Goal: Task Accomplishment & Management: Manage account settings

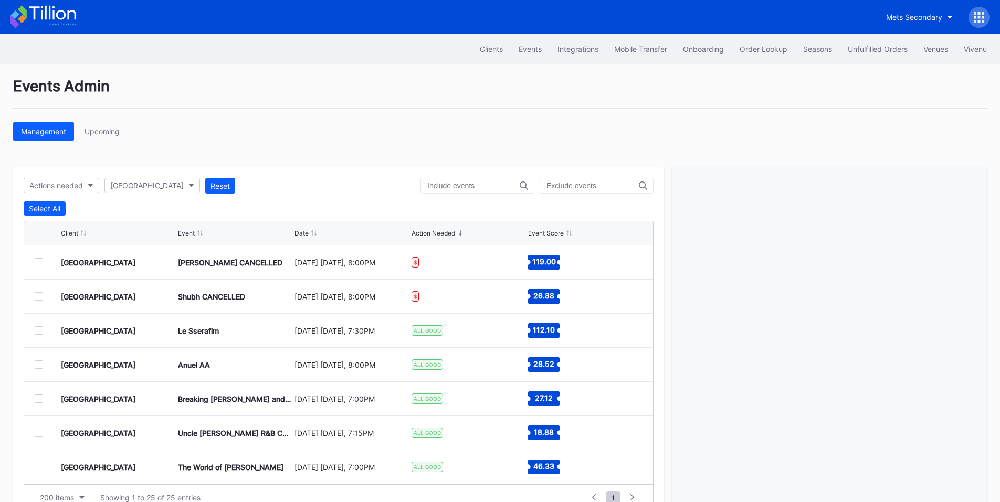
scroll to position [32, 0]
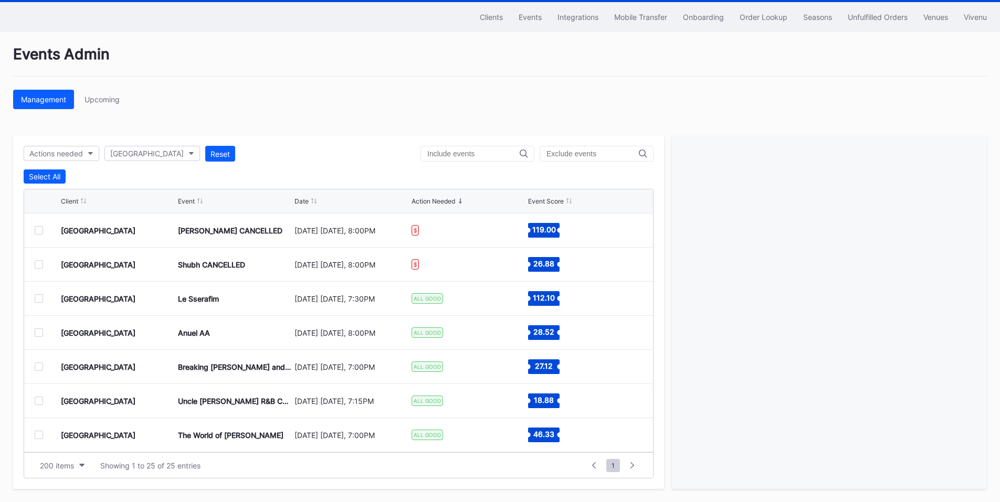
drag, startPoint x: 885, startPoint y: 16, endPoint x: 813, endPoint y: 32, distance: 73.2
click at [885, 16] on div "Unfulfilled Orders" at bounding box center [878, 17] width 60 height 9
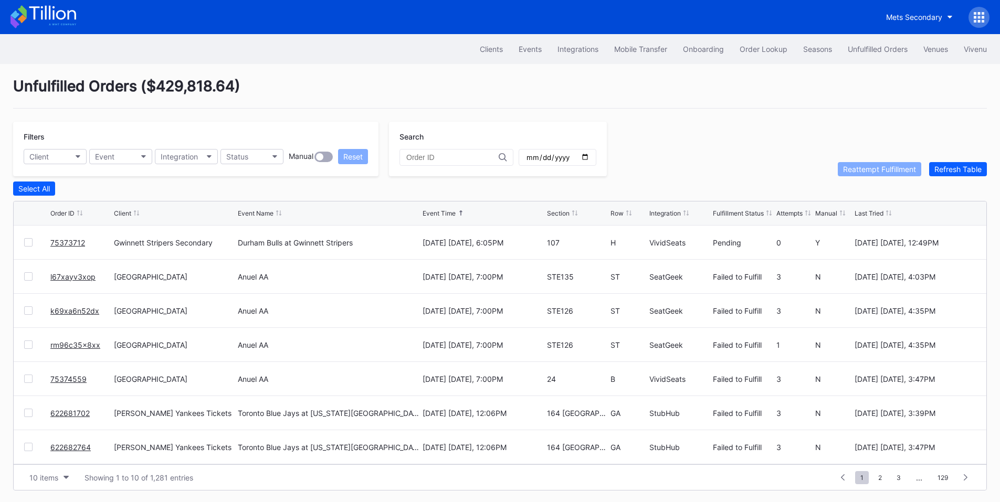
click at [496, 89] on div "Unfulfilled Orders ( $429,818.64 )" at bounding box center [499, 92] width 973 height 31
click at [741, 51] on div "Order Lookup" at bounding box center [763, 49] width 48 height 9
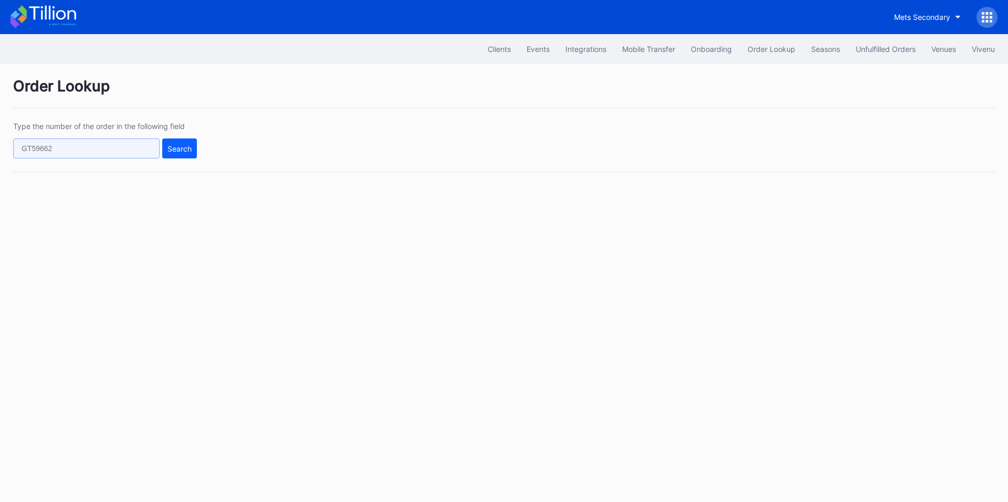
click at [70, 150] on input "text" at bounding box center [86, 149] width 146 height 20
paste input "75373712"
click at [177, 152] on div "Search" at bounding box center [179, 148] width 24 height 9
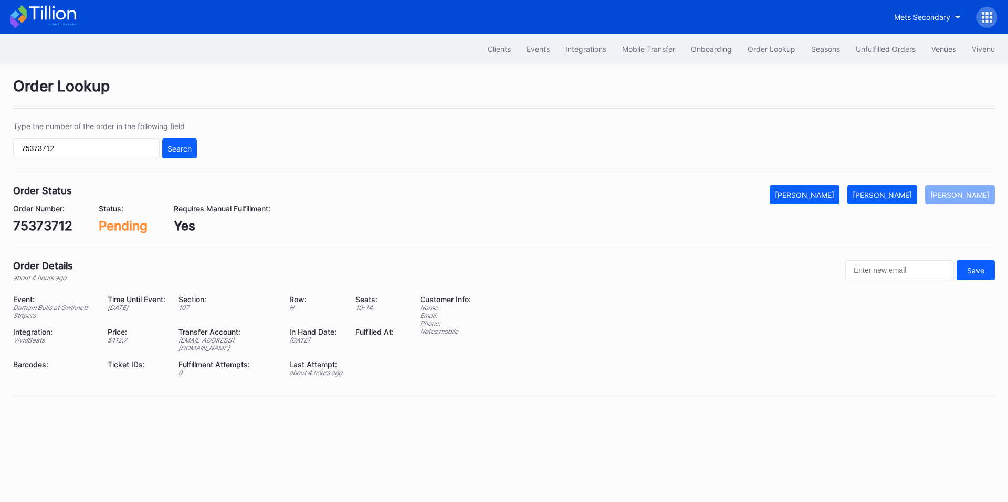
drag, startPoint x: 888, startPoint y: 194, endPoint x: 868, endPoint y: 189, distance: 21.0
click at [888, 194] on div "[PERSON_NAME]" at bounding box center [881, 195] width 59 height 9
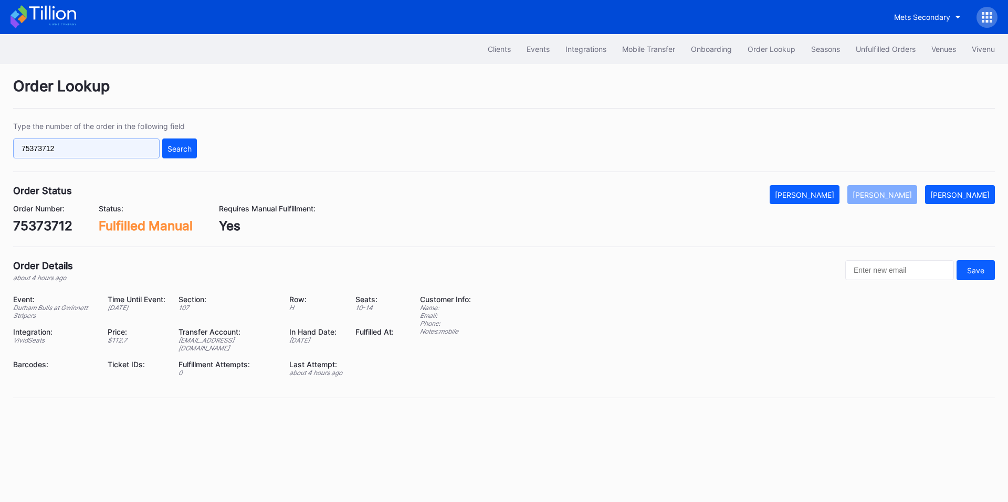
click at [73, 156] on input "75373712" at bounding box center [86, 149] width 146 height 20
paste input "4559"
click at [176, 152] on div "Search" at bounding box center [179, 148] width 24 height 9
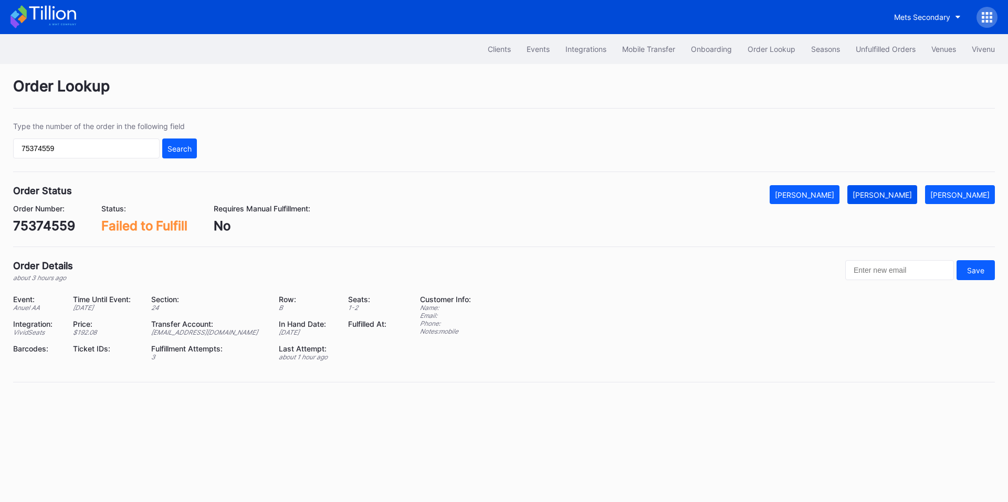
click at [887, 195] on div "[PERSON_NAME]" at bounding box center [881, 195] width 59 height 9
click at [83, 155] on input "75374559" at bounding box center [86, 149] width 146 height 20
click at [105, 153] on input "75374559" at bounding box center [86, 149] width 146 height 20
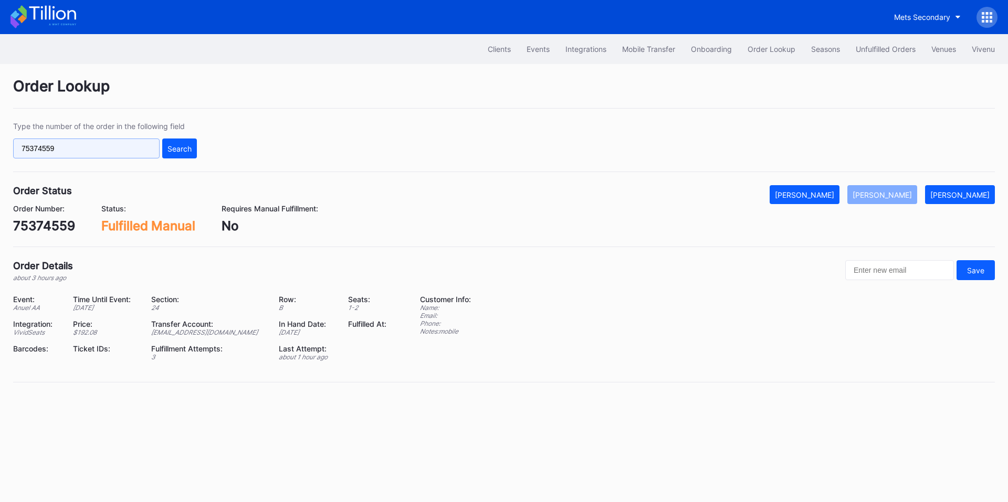
click at [105, 153] on input "75374559" at bounding box center [86, 149] width 146 height 20
paste input "622699492"
click at [179, 150] on div "Search" at bounding box center [179, 148] width 24 height 9
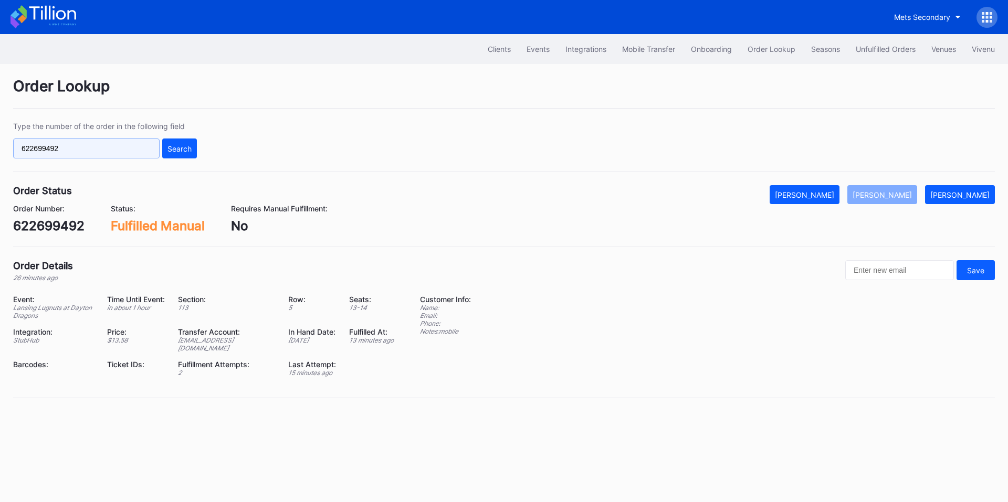
click at [113, 144] on input "622699492" at bounding box center [86, 149] width 146 height 20
paste input "2VA0ET45P5"
type input "2VA0ET45P5"
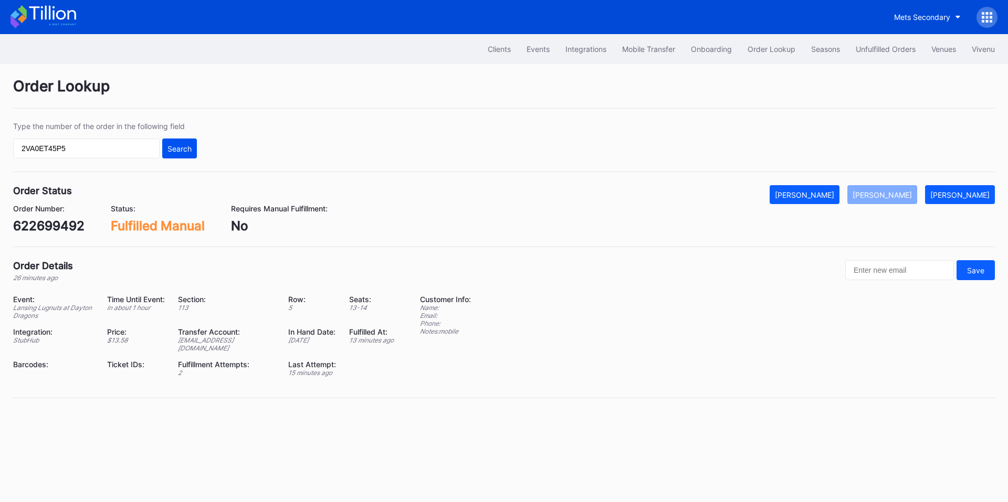
click at [172, 154] on button "Search" at bounding box center [179, 149] width 35 height 20
click at [882, 51] on div "Unfulfilled Orders" at bounding box center [885, 49] width 60 height 9
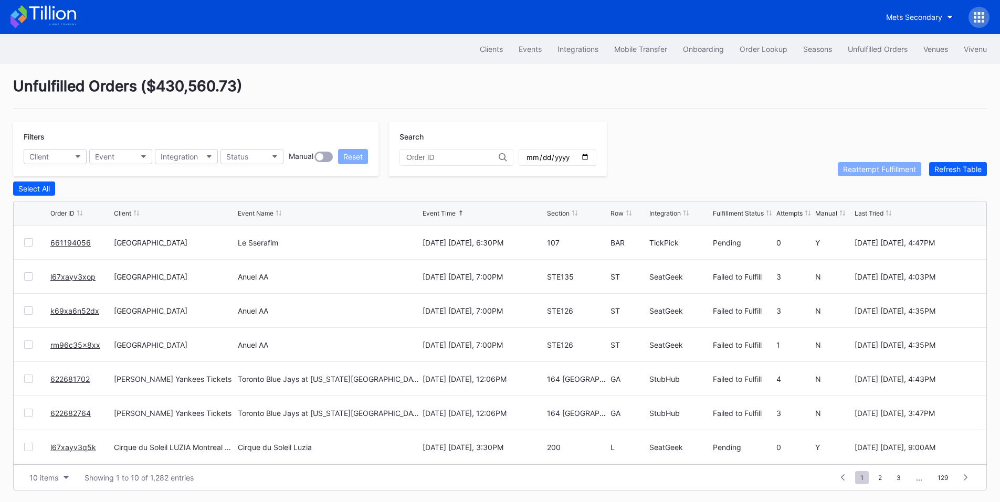
click at [66, 244] on link "661194056" at bounding box center [70, 242] width 40 height 9
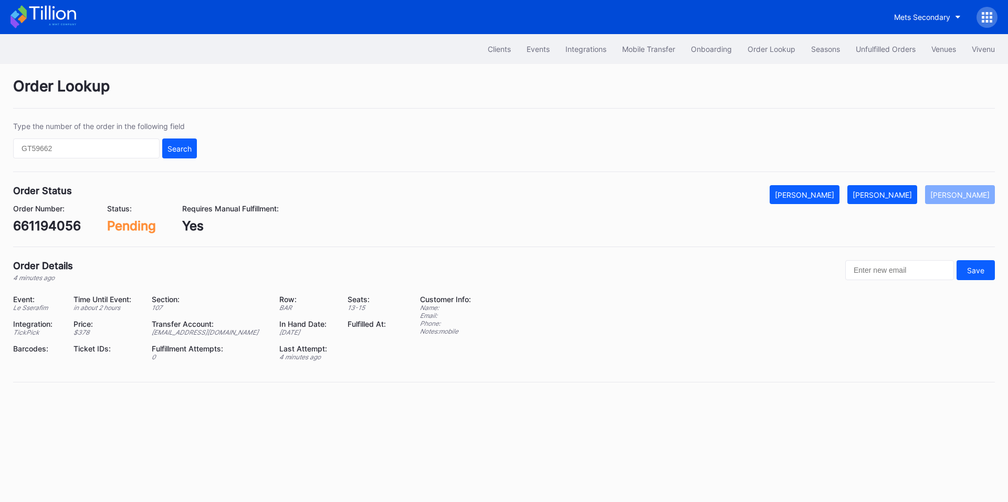
click at [68, 220] on div "661194056" at bounding box center [47, 225] width 68 height 15
copy div "661194056"
click at [894, 194] on div "[PERSON_NAME]" at bounding box center [881, 195] width 59 height 9
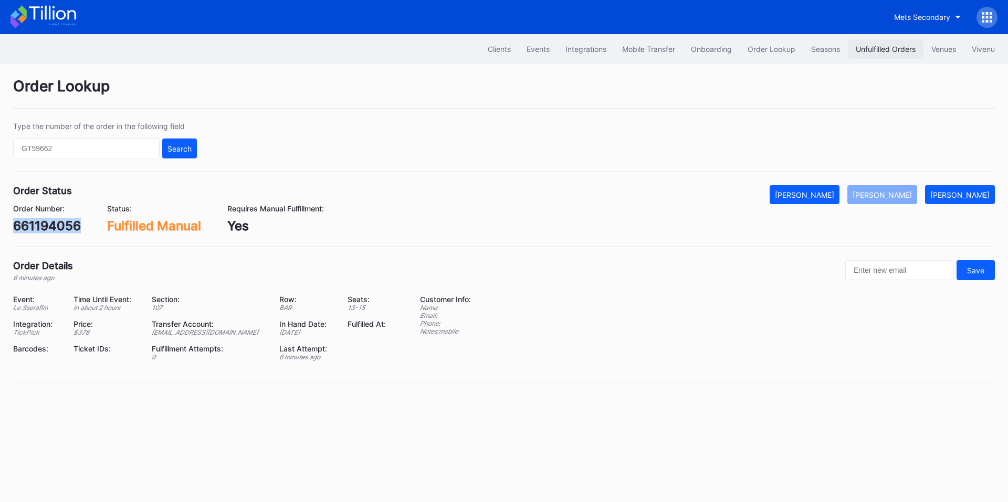
click at [870, 50] on div "Unfulfilled Orders" at bounding box center [885, 49] width 60 height 9
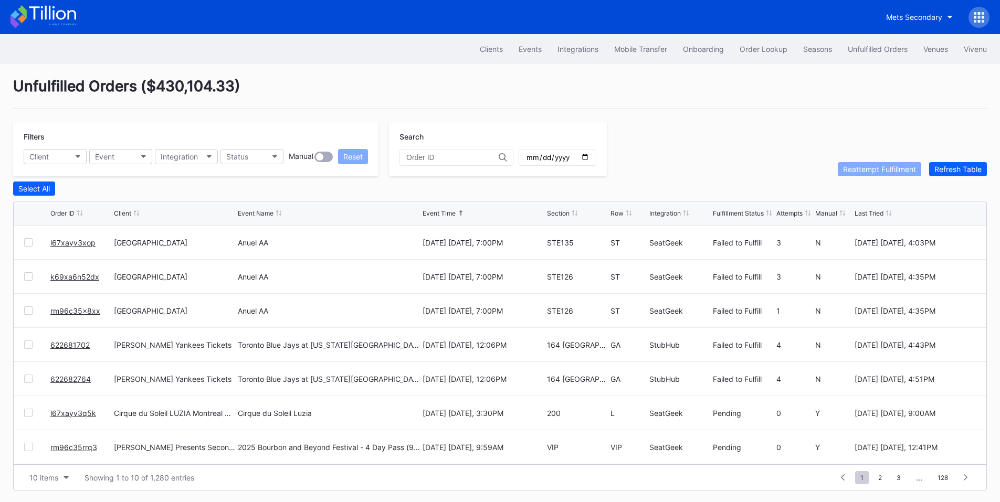
click at [64, 246] on link "l67xayv3xop" at bounding box center [72, 242] width 45 height 9
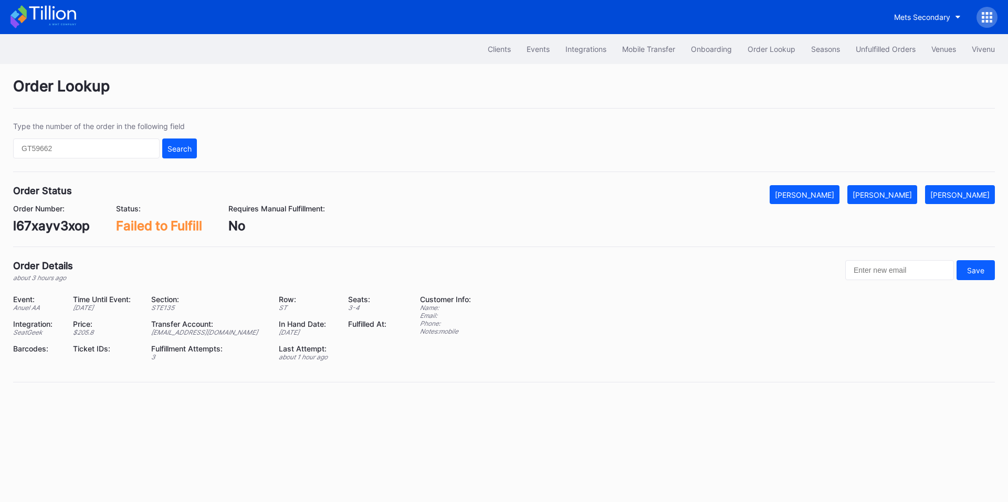
click at [64, 229] on div "l67xayv3xop" at bounding box center [51, 225] width 77 height 15
copy div "l67xayv3xop"
click at [902, 194] on div "Mark Fulfilled" at bounding box center [881, 195] width 59 height 9
click at [864, 44] on button "Unfulfilled Orders" at bounding box center [886, 48] width 76 height 19
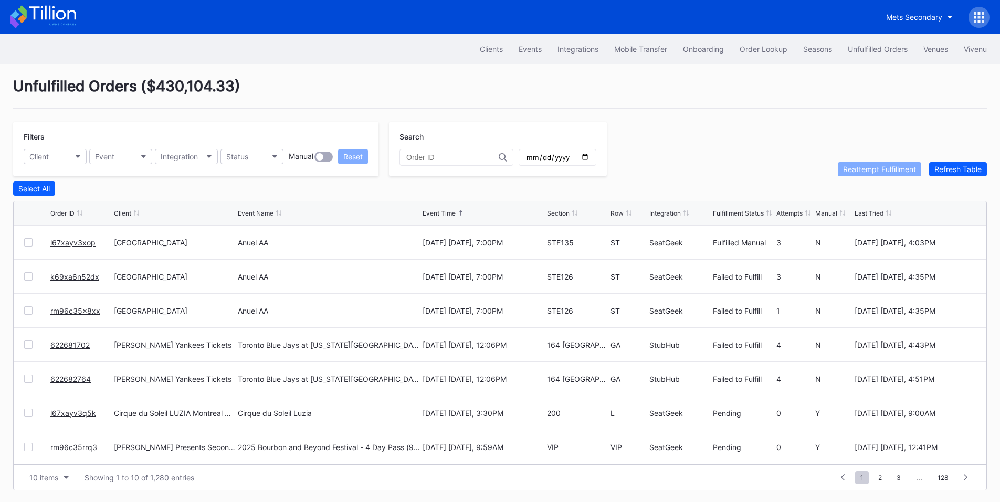
drag, startPoint x: 74, startPoint y: 313, endPoint x: 84, endPoint y: 305, distance: 13.0
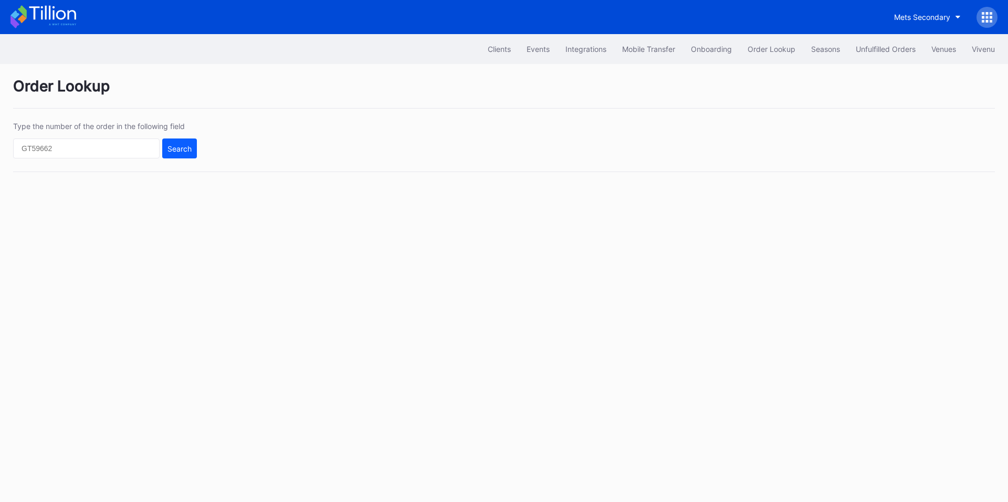
click at [274, 153] on div "Type the number of the order in the following field Search" at bounding box center [503, 147] width 981 height 50
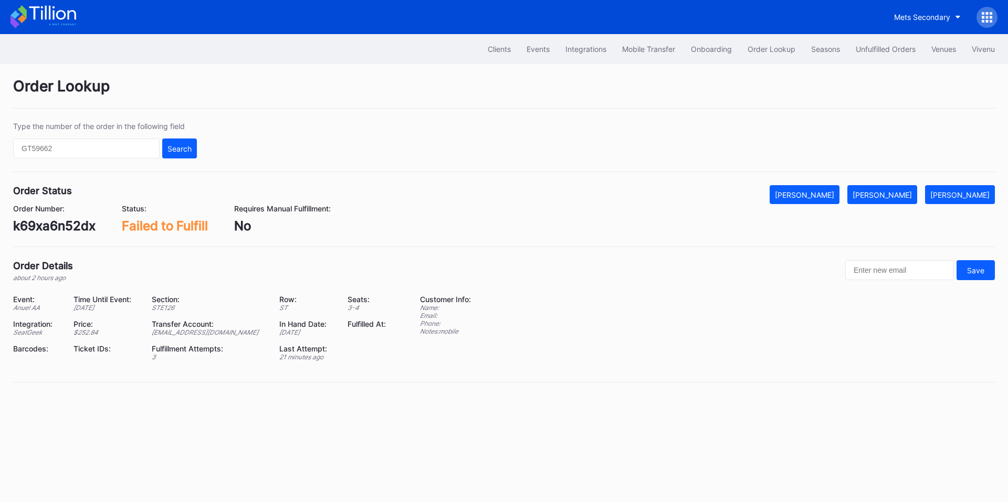
click at [55, 223] on div "k69xa6n52dx" at bounding box center [54, 225] width 82 height 15
copy div "k69xa6n52dx"
drag, startPoint x: 902, startPoint y: 189, endPoint x: 881, endPoint y: 152, distance: 42.8
click at [899, 186] on button "Mark Fulfilled" at bounding box center [882, 194] width 70 height 19
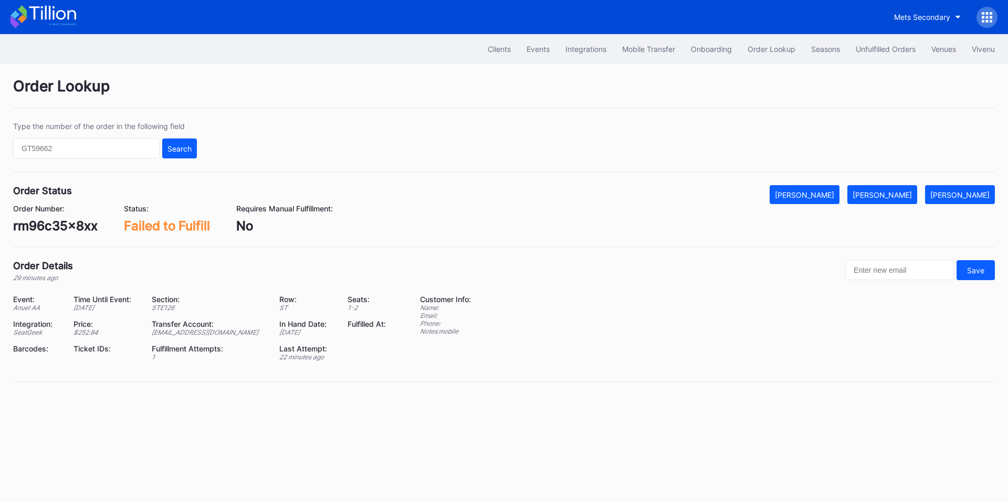
click at [67, 226] on div "rm96c35x8xx" at bounding box center [55, 225] width 84 height 15
copy div "rm96c35x8xx"
click at [892, 194] on div "[PERSON_NAME]" at bounding box center [881, 195] width 59 height 9
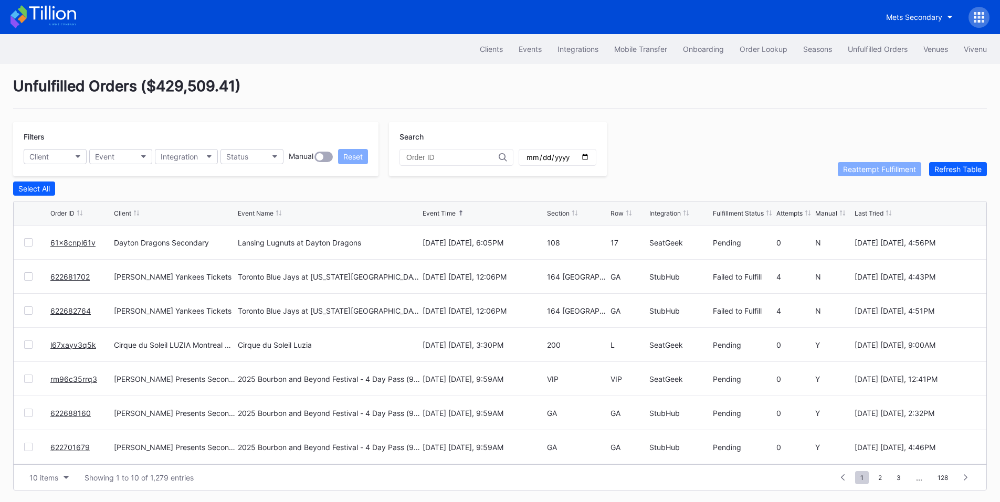
click at [70, 245] on link "61x8cnpl61v" at bounding box center [72, 242] width 45 height 9
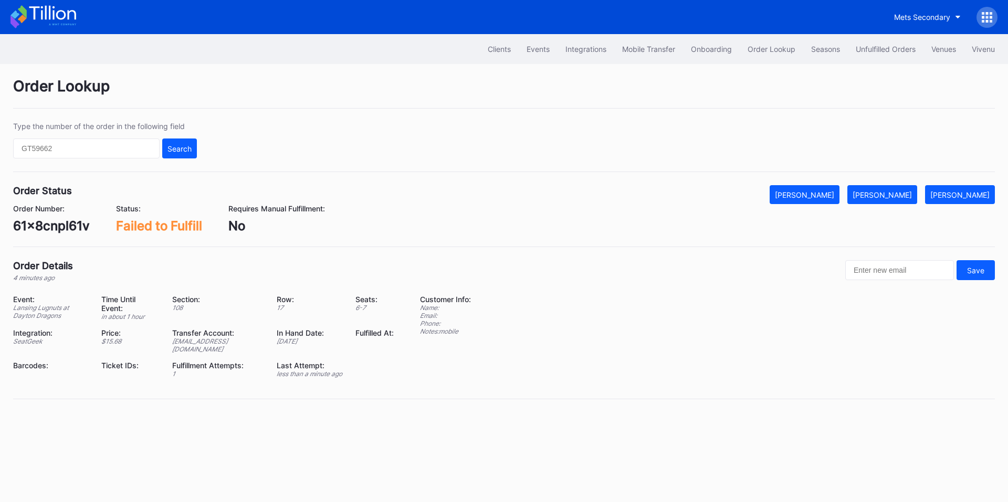
click at [45, 230] on div "61x8cnpl61v" at bounding box center [51, 225] width 77 height 15
copy div "61x8cnpl61v"
click at [903, 198] on div "[PERSON_NAME]" at bounding box center [881, 195] width 59 height 9
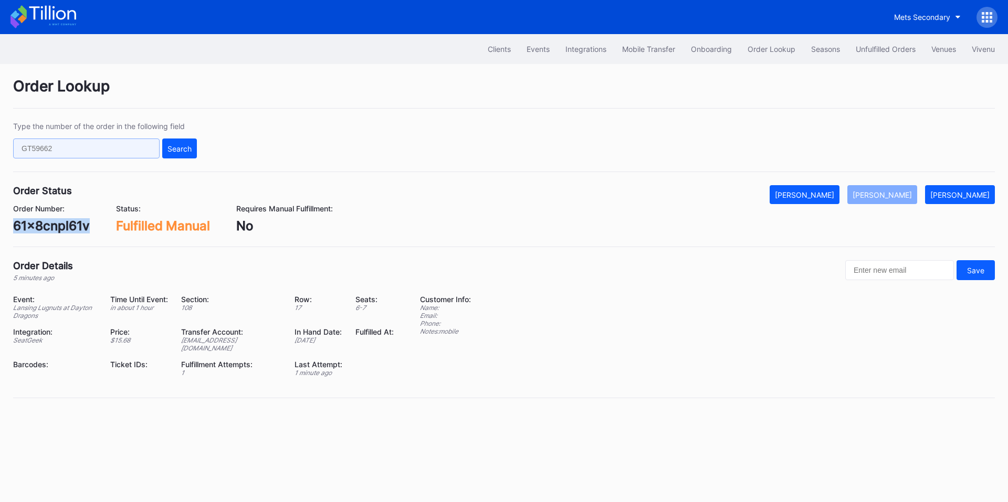
click at [96, 153] on input "text" at bounding box center [86, 149] width 146 height 20
paste input "622681702"
click at [176, 147] on div "Search" at bounding box center [179, 148] width 24 height 9
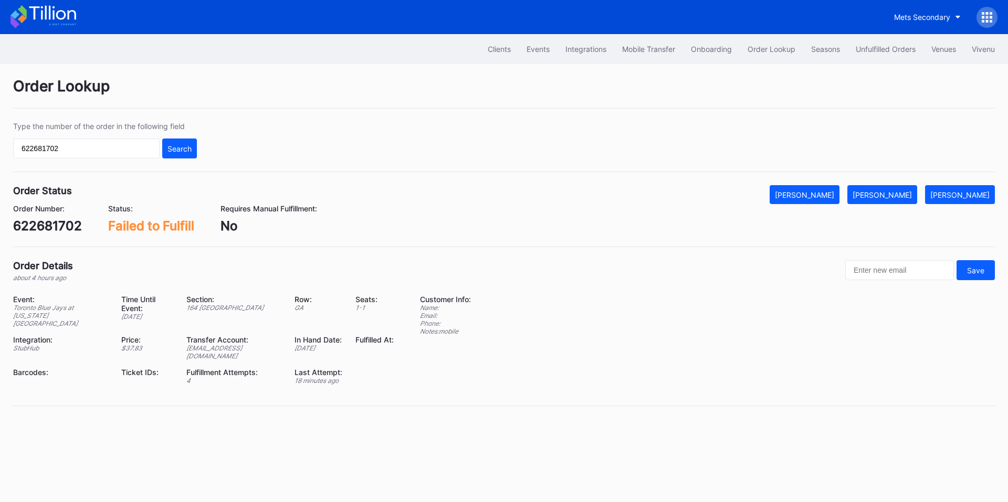
drag, startPoint x: 900, startPoint y: 193, endPoint x: 836, endPoint y: 139, distance: 83.8
click at [900, 193] on div "[PERSON_NAME]" at bounding box center [881, 195] width 59 height 9
click at [115, 146] on input "622681702" at bounding box center [86, 149] width 146 height 20
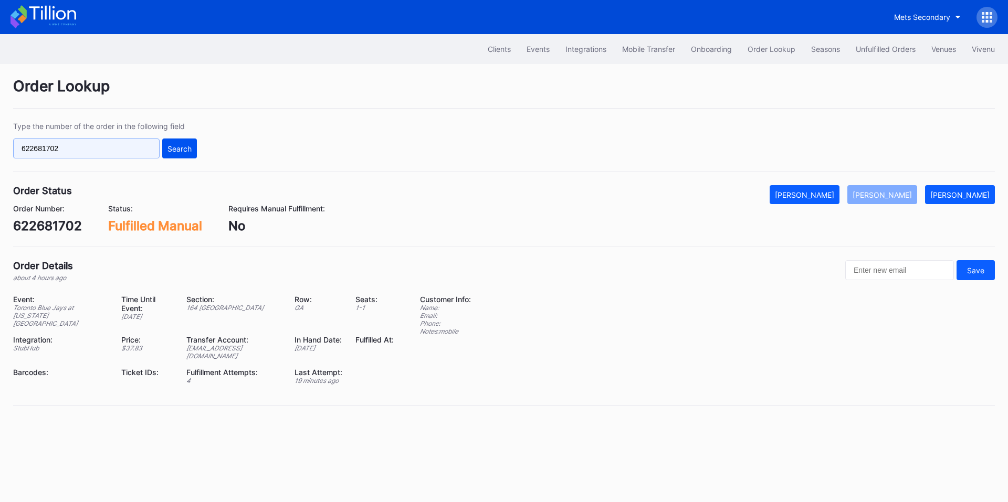
paste input "2764"
click at [184, 151] on div "Search" at bounding box center [179, 148] width 24 height 9
drag, startPoint x: 897, startPoint y: 196, endPoint x: 1003, endPoint y: 215, distance: 108.2
click at [898, 196] on div "Mark Fulfilled" at bounding box center [881, 195] width 59 height 9
click at [114, 144] on input "622682764" at bounding box center [86, 149] width 146 height 20
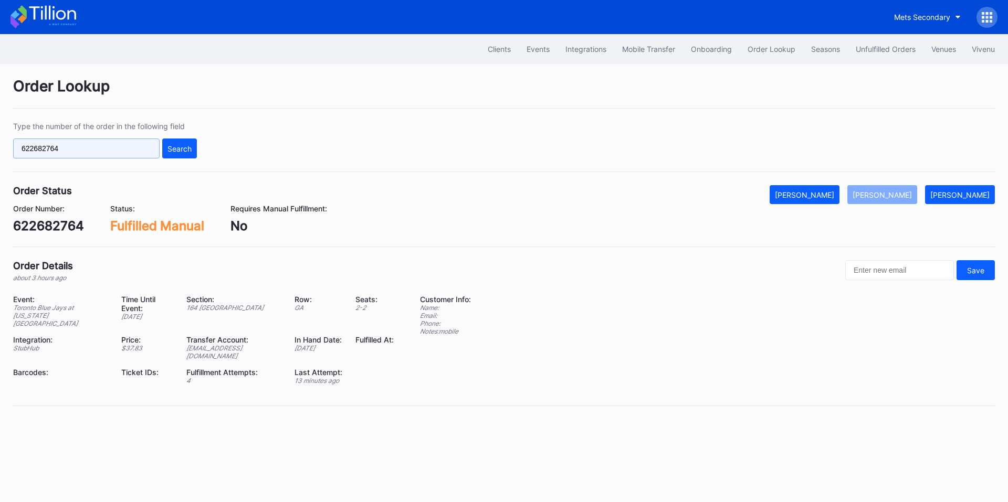
click at [114, 144] on input "622682764" at bounding box center [86, 149] width 146 height 20
paste input "l67xayv3q5k"
click at [183, 151] on div "Search" at bounding box center [179, 148] width 24 height 9
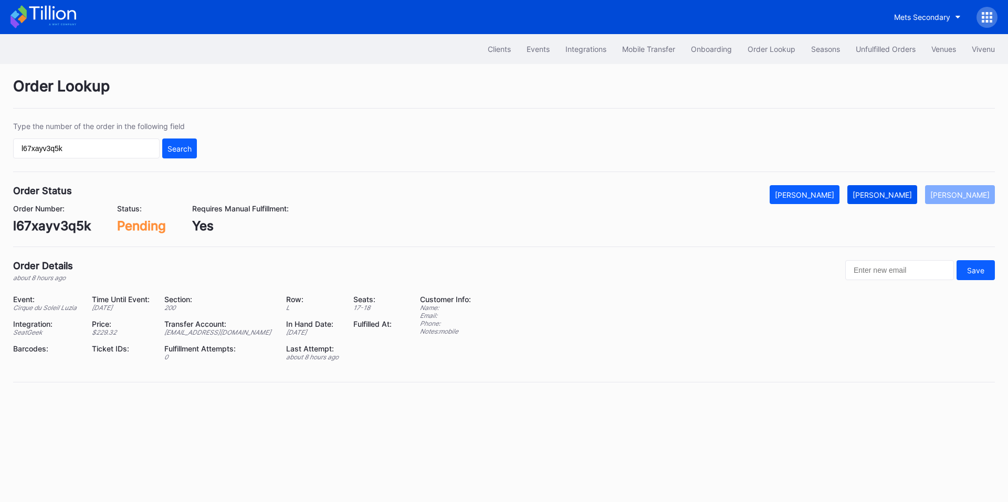
click at [893, 196] on div "Mark Fulfilled" at bounding box center [881, 195] width 59 height 9
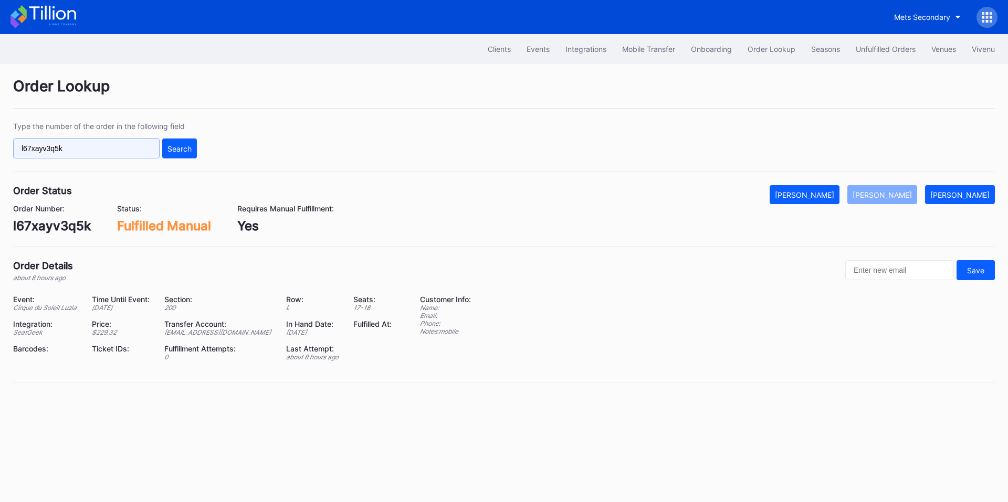
click at [104, 151] on input "l67xayv3q5k" at bounding box center [86, 149] width 146 height 20
paste input "75228532"
click at [167, 148] on div "Search" at bounding box center [179, 148] width 24 height 9
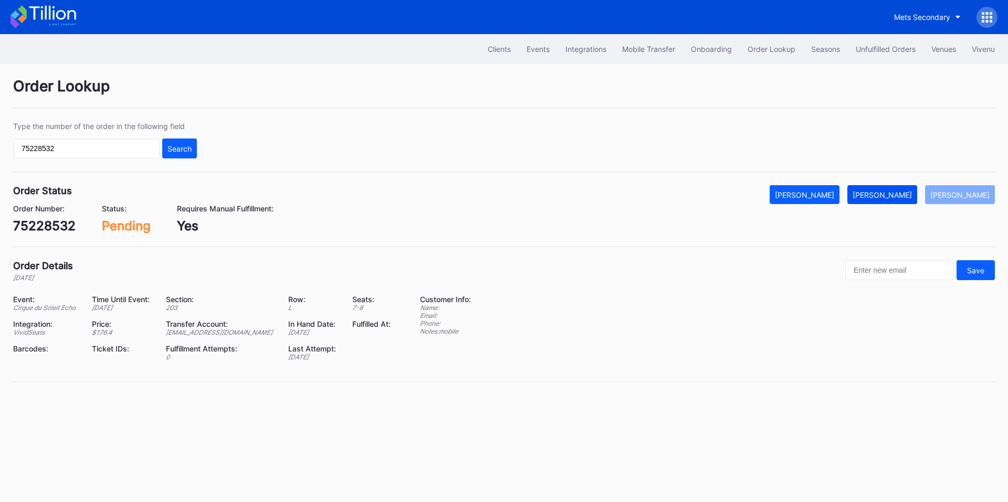
click at [900, 194] on div "[PERSON_NAME]" at bounding box center [881, 195] width 59 height 9
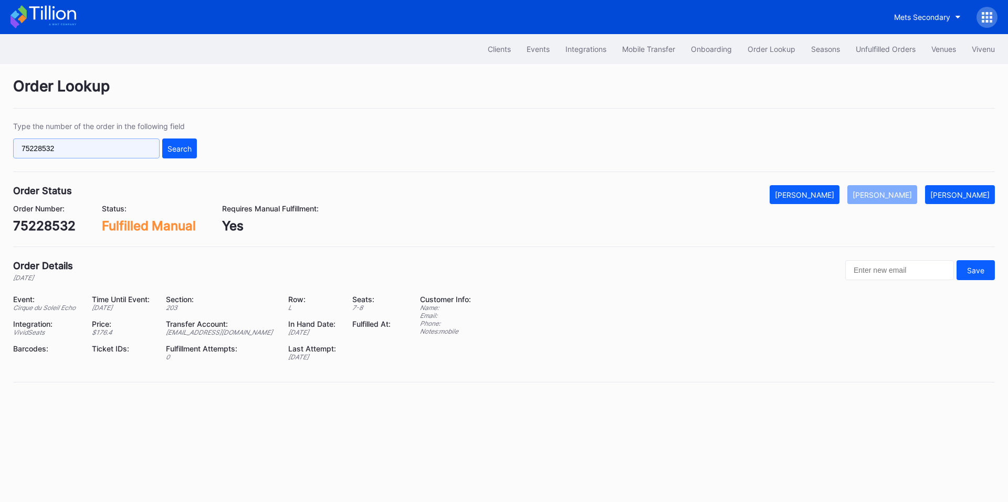
click at [94, 150] on input "75228532" at bounding box center [86, 149] width 146 height 20
paste input "622243165"
click at [184, 153] on button "Search" at bounding box center [179, 149] width 35 height 20
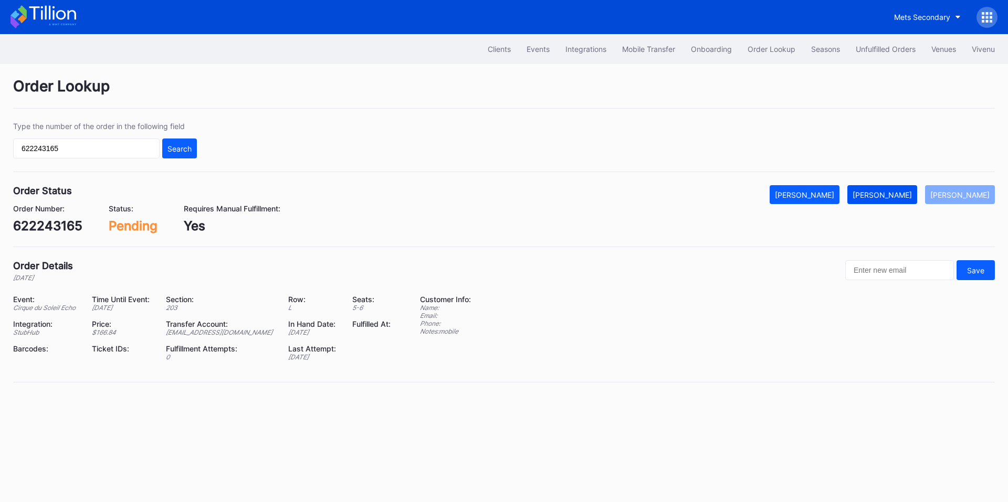
click at [879, 187] on button "[PERSON_NAME]" at bounding box center [882, 194] width 70 height 19
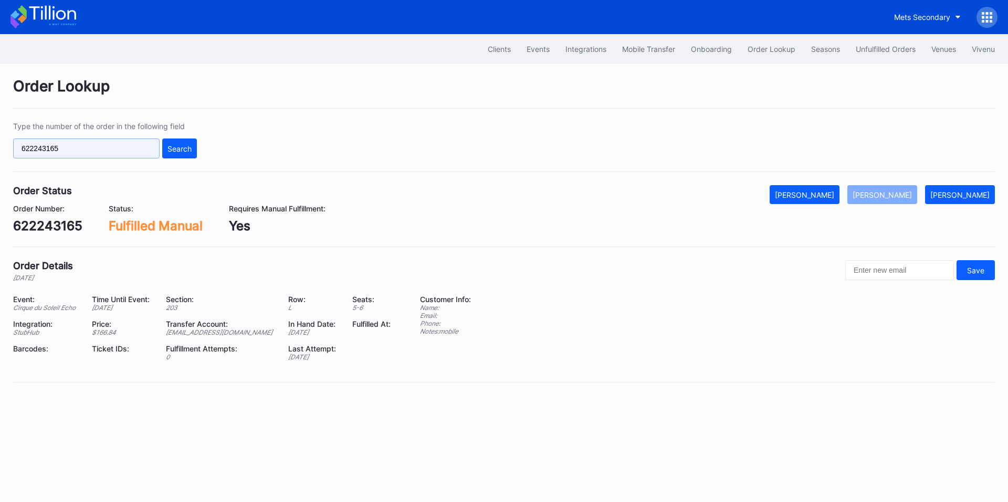
click at [102, 149] on input "622243165" at bounding box center [86, 149] width 146 height 20
paste input "703721"
type input "622703721"
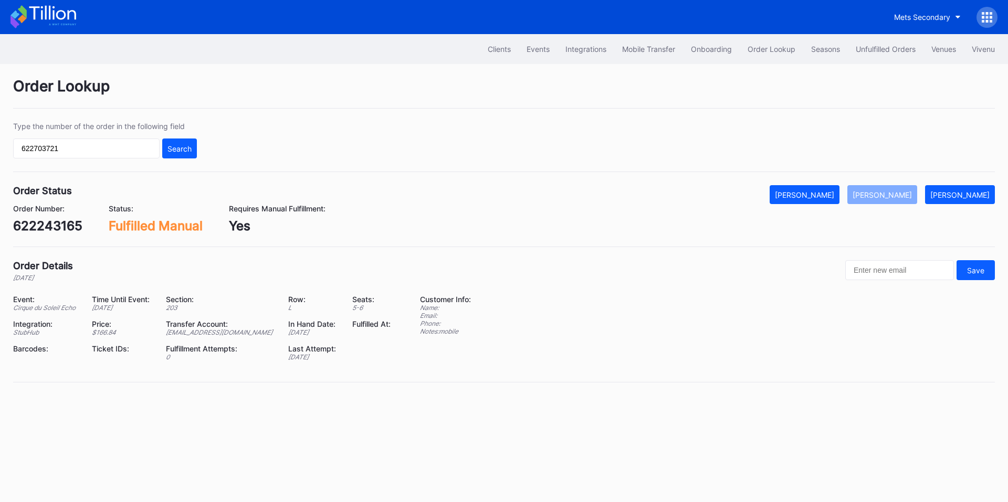
click at [180, 146] on div "Search" at bounding box center [179, 148] width 24 height 9
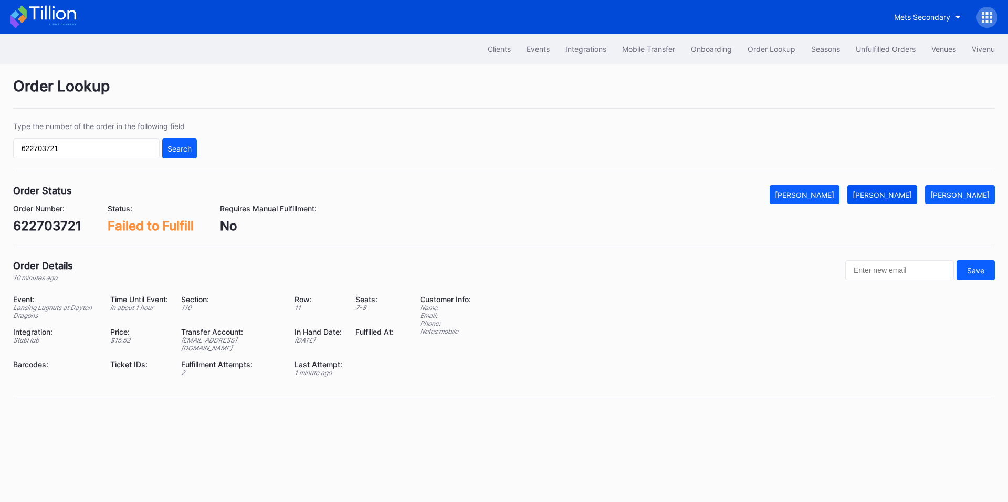
click at [907, 193] on div "[PERSON_NAME]" at bounding box center [881, 195] width 59 height 9
click at [861, 53] on div "Unfulfilled Orders" at bounding box center [885, 49] width 60 height 9
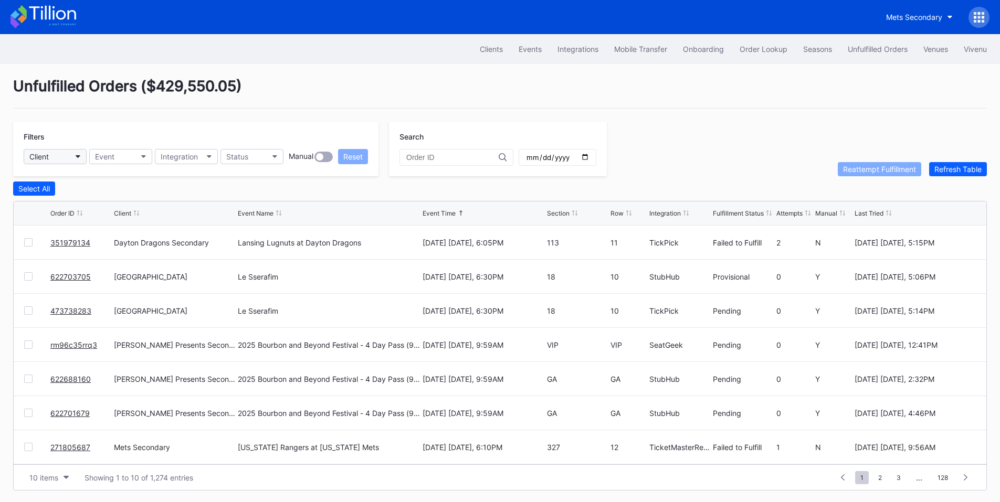
click at [61, 158] on button "Client" at bounding box center [55, 156] width 63 height 15
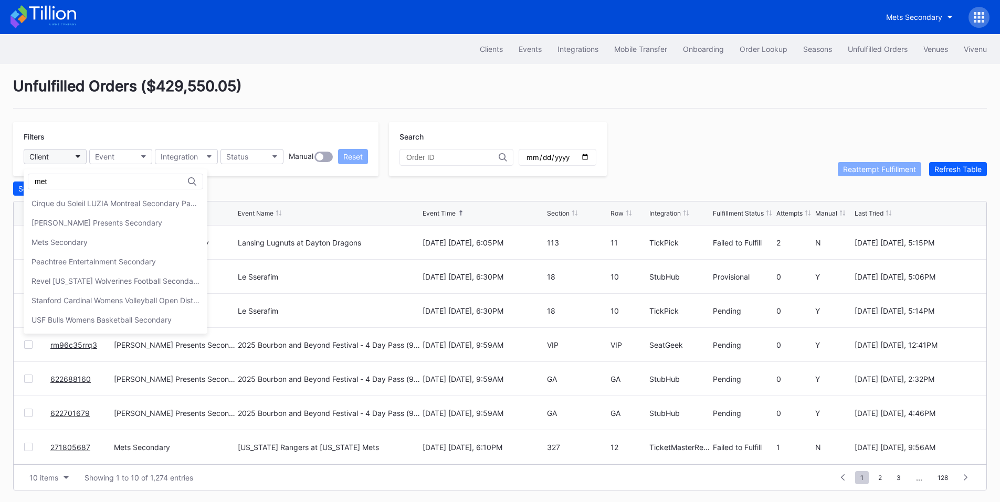
type input "mets"
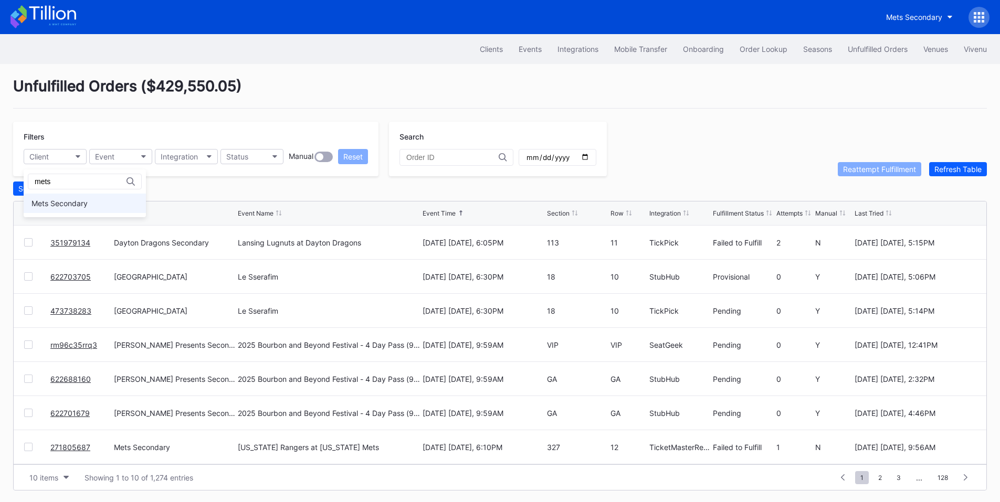
click at [69, 204] on div "Mets Secondary" at bounding box center [59, 203] width 56 height 9
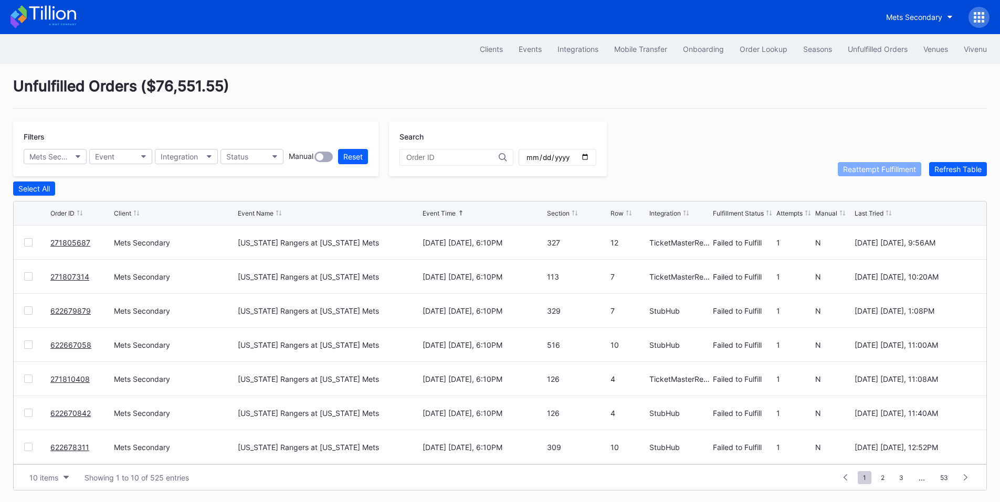
click at [27, 245] on div at bounding box center [28, 242] width 8 height 8
drag, startPoint x: 23, startPoint y: 277, endPoint x: 27, endPoint y: 290, distance: 13.8
click at [23, 278] on div "271807314 Mets Secondary Texas Rangers at New York Mets September 12 Friday, 6:…" at bounding box center [500, 277] width 972 height 34
click at [25, 279] on div at bounding box center [28, 276] width 8 height 8
click at [27, 310] on div at bounding box center [28, 310] width 8 height 8
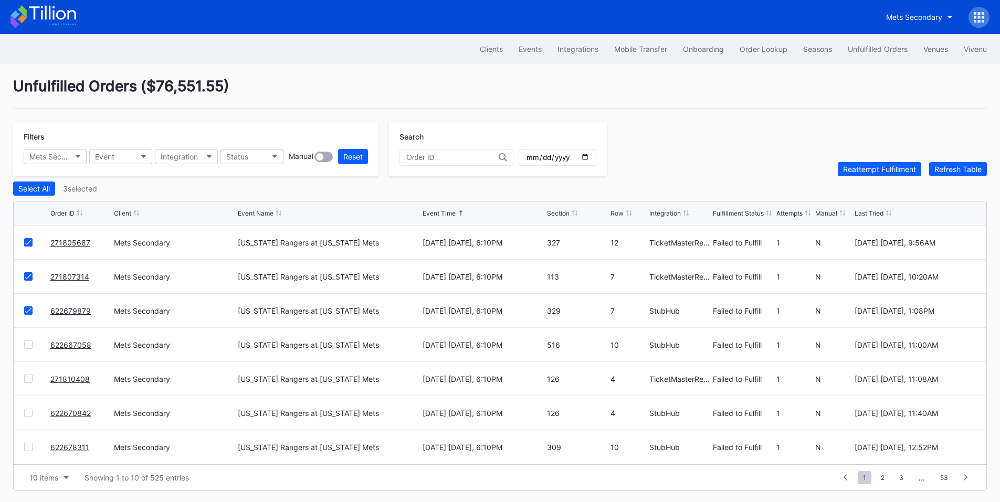
click at [25, 349] on div at bounding box center [28, 345] width 8 height 8
click at [31, 383] on div at bounding box center [28, 379] width 8 height 8
click at [26, 416] on div at bounding box center [28, 413] width 8 height 8
click at [25, 450] on div at bounding box center [28, 447] width 8 height 8
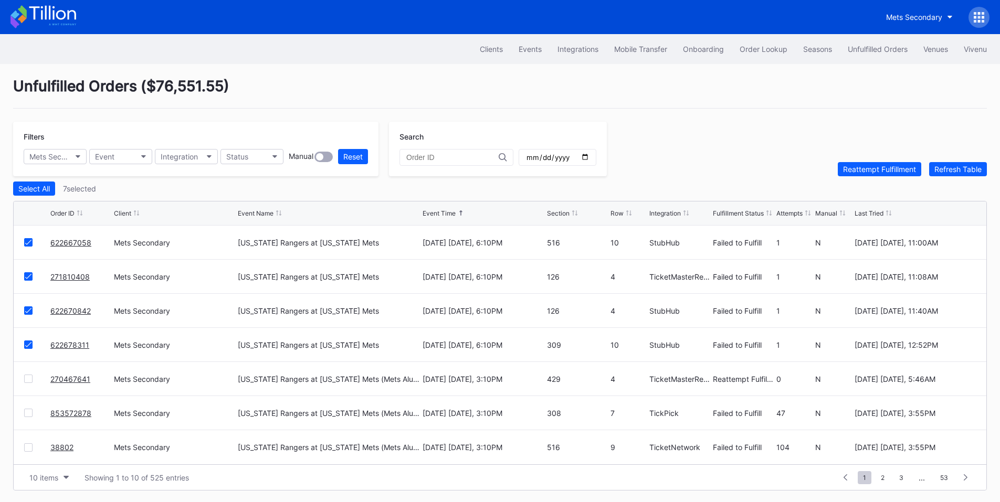
click at [27, 379] on div at bounding box center [28, 379] width 8 height 8
click at [870, 176] on button "Reattempt Fulfillment" at bounding box center [879, 169] width 83 height 14
click at [234, 158] on div "Status" at bounding box center [237, 156] width 22 height 9
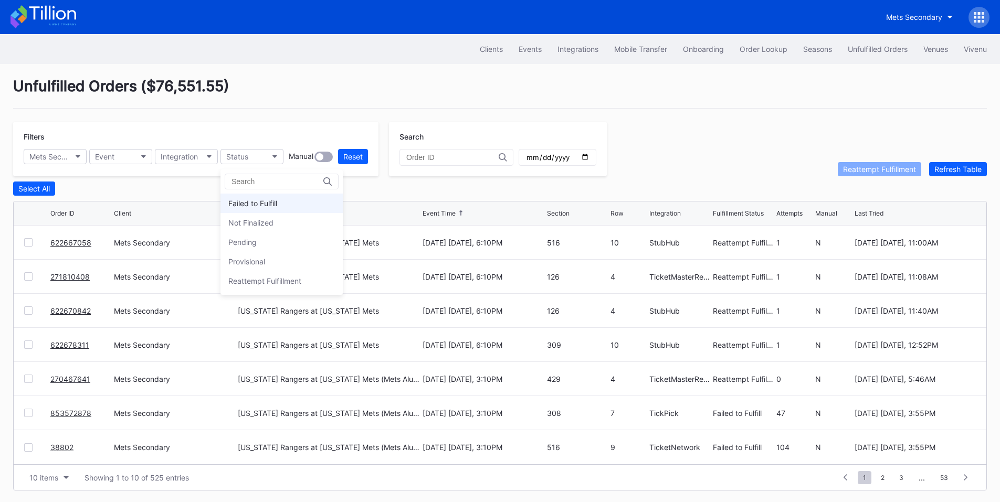
click at [262, 204] on div "Failed to Fulfill" at bounding box center [252, 203] width 49 height 9
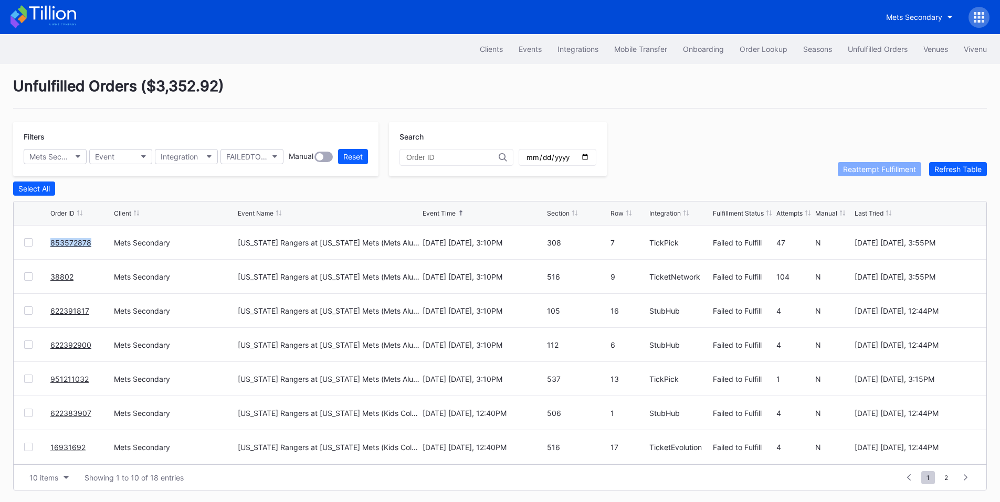
drag, startPoint x: 95, startPoint y: 248, endPoint x: 48, endPoint y: 250, distance: 46.8
click at [48, 250] on div "853572878 Mets Secondary Texas Rangers at New York Mets (Mets Alumni Classic/Mr…" at bounding box center [500, 243] width 972 height 34
copy div "853572878"
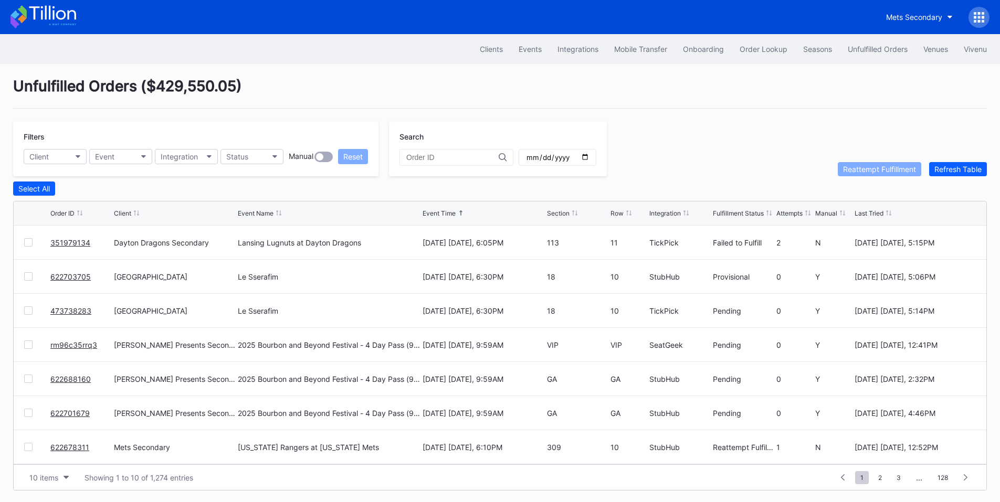
click at [61, 244] on link "351979134" at bounding box center [70, 242] width 40 height 9
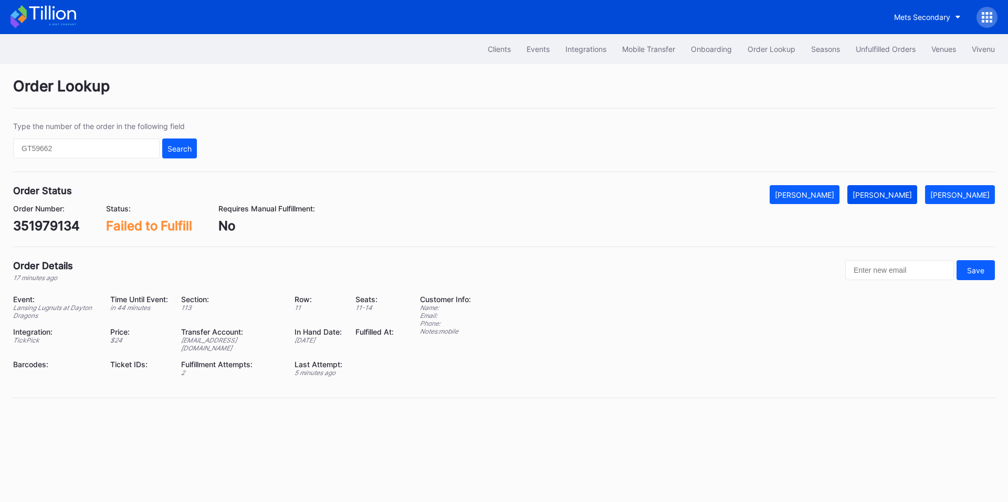
click at [901, 194] on div "[PERSON_NAME]" at bounding box center [881, 195] width 59 height 9
click at [874, 53] on div "Unfulfilled Orders" at bounding box center [885, 49] width 60 height 9
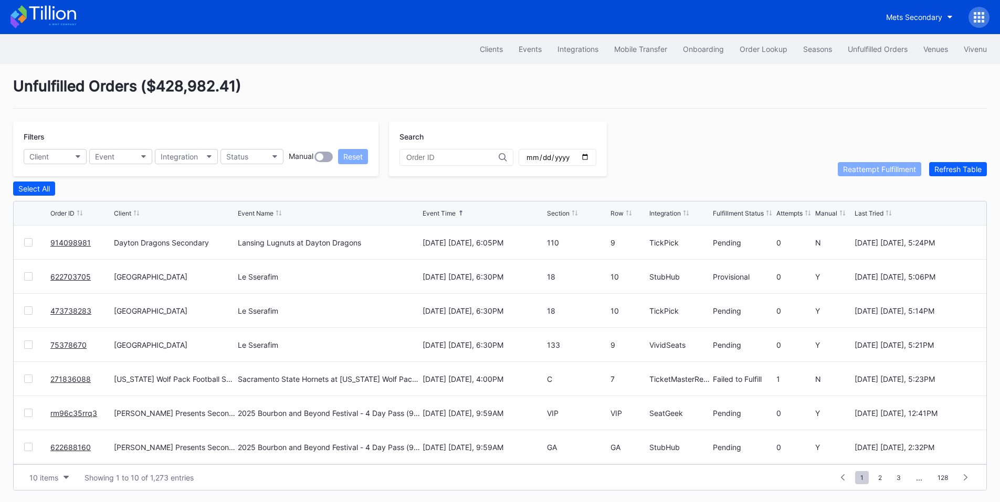
click at [65, 247] on link "914098981" at bounding box center [70, 242] width 40 height 9
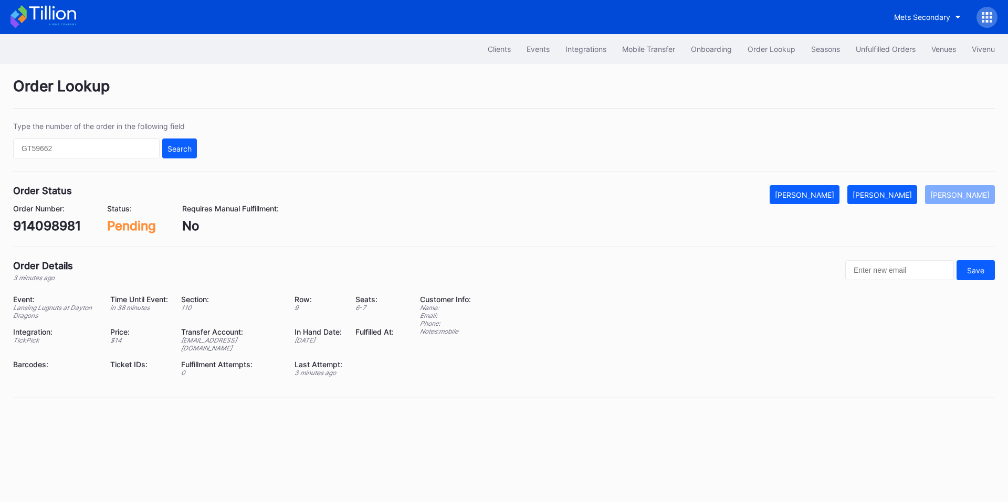
click at [65, 228] on div "914098981" at bounding box center [47, 225] width 68 height 15
copy div "914098981"
click at [894, 199] on button "[PERSON_NAME]" at bounding box center [882, 194] width 70 height 19
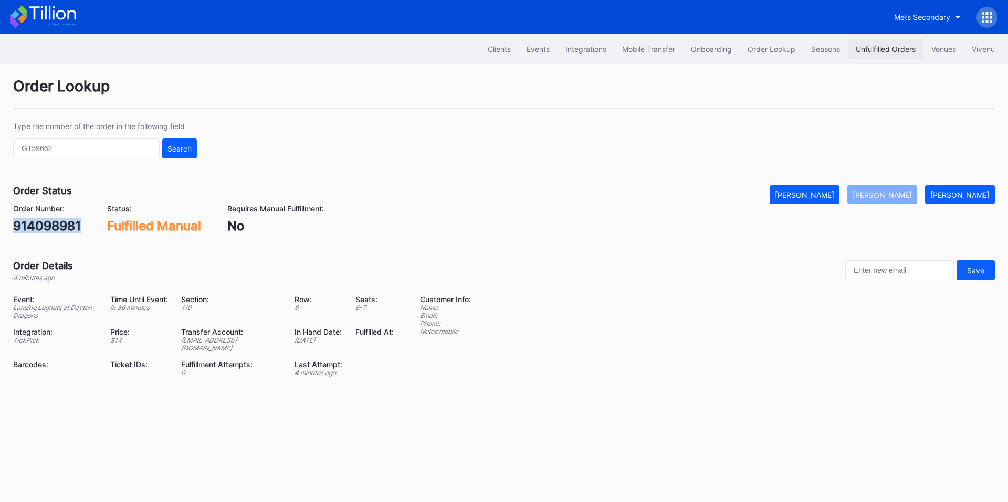
click at [863, 45] on div "Unfulfilled Orders" at bounding box center [885, 49] width 60 height 9
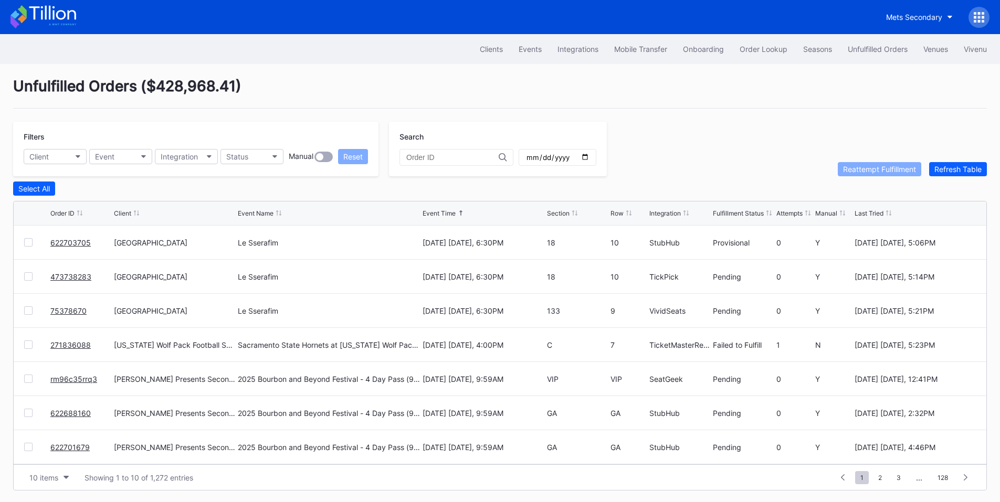
click at [66, 281] on link "473738283" at bounding box center [70, 276] width 41 height 9
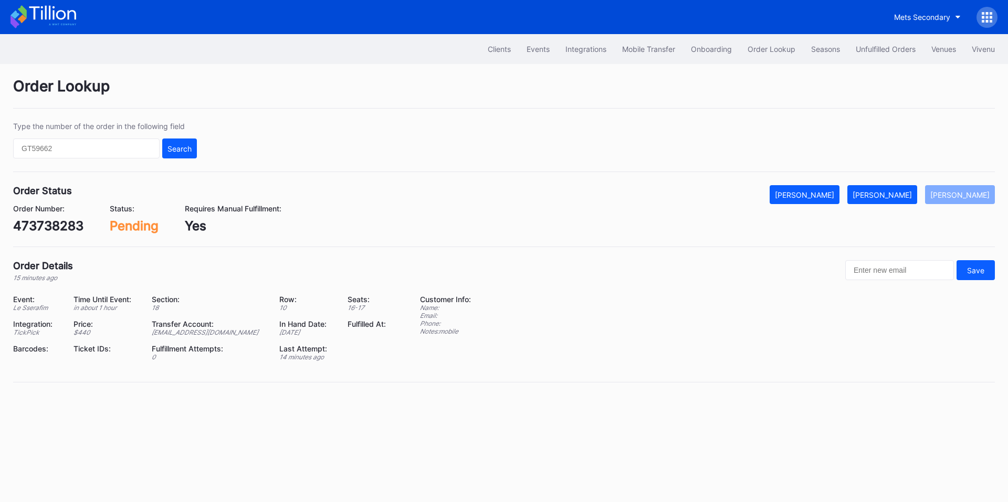
click at [48, 225] on div "473738283" at bounding box center [48, 225] width 70 height 15
copy div "473738283"
click at [891, 192] on div "[PERSON_NAME]" at bounding box center [881, 195] width 59 height 9
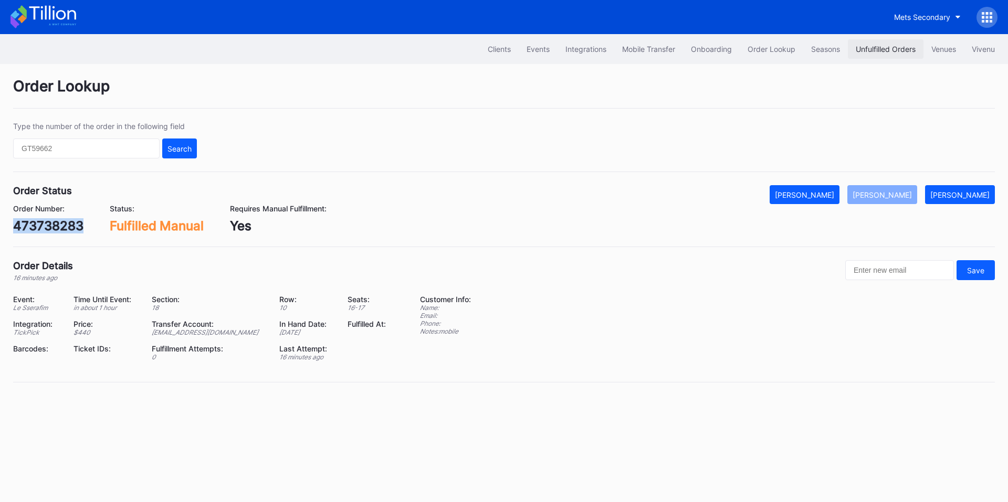
click at [860, 49] on div "Unfulfilled Orders" at bounding box center [885, 49] width 60 height 9
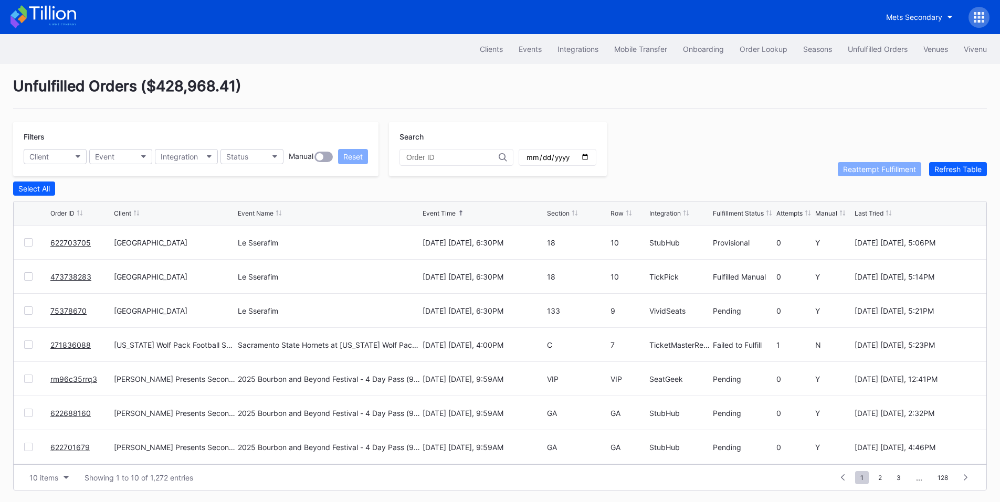
click at [63, 315] on link "75378670" at bounding box center [68, 310] width 36 height 9
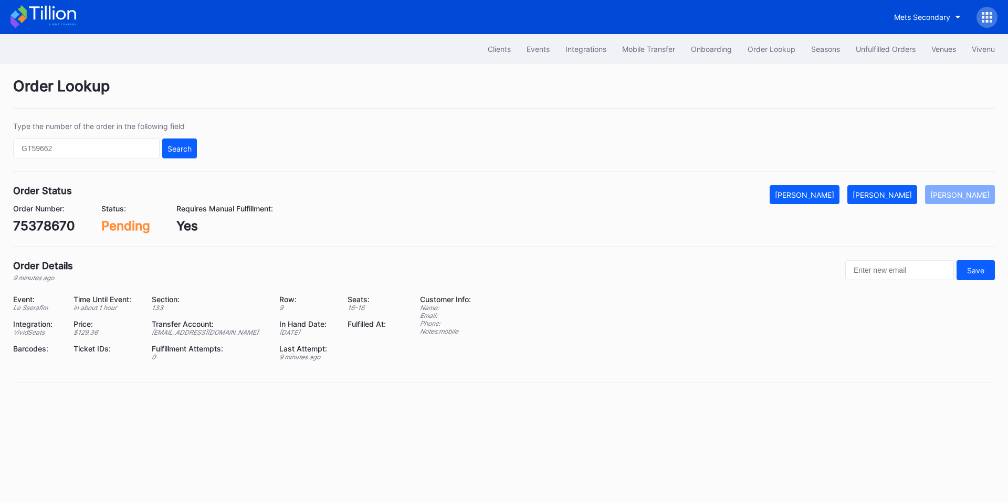
click at [55, 228] on div "75378670" at bounding box center [44, 225] width 62 height 15
copy div "75378670"
drag, startPoint x: 875, startPoint y: 180, endPoint x: 877, endPoint y: 186, distance: 6.6
click at [875, 180] on div "Order Lookup Type the number of the order in the following field Search Order S…" at bounding box center [504, 236] width 1008 height 345
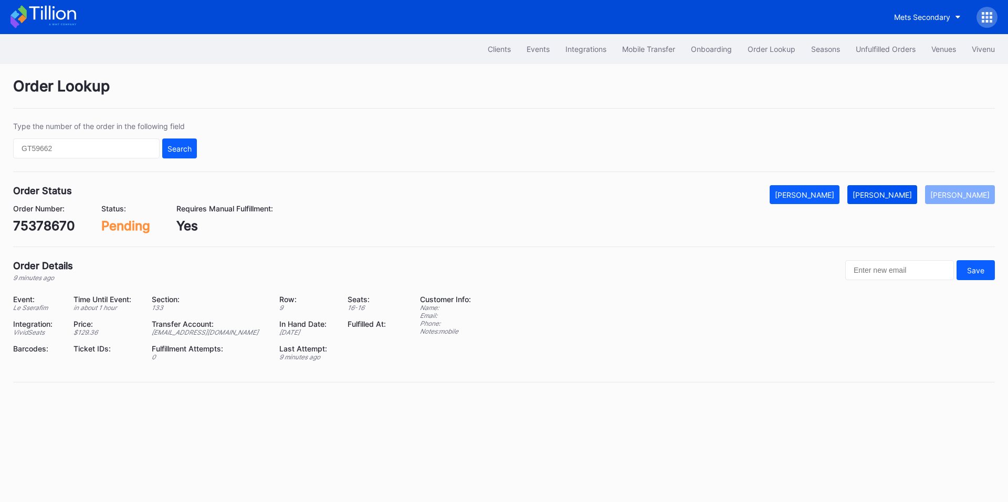
click at [881, 194] on div "[PERSON_NAME]" at bounding box center [881, 195] width 59 height 9
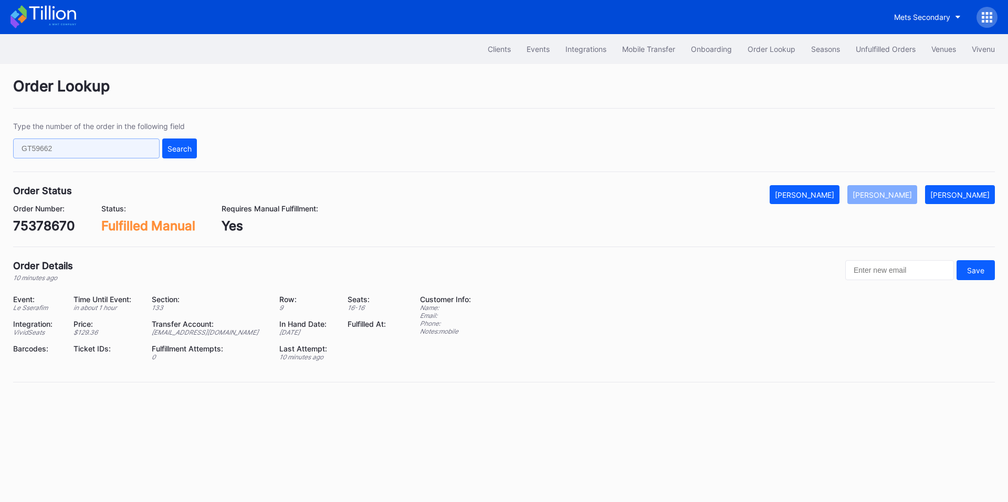
click at [68, 155] on input "text" at bounding box center [86, 149] width 146 height 20
paste input "622705331"
type input "622705331"
click at [194, 149] on button "Search" at bounding box center [179, 149] width 35 height 20
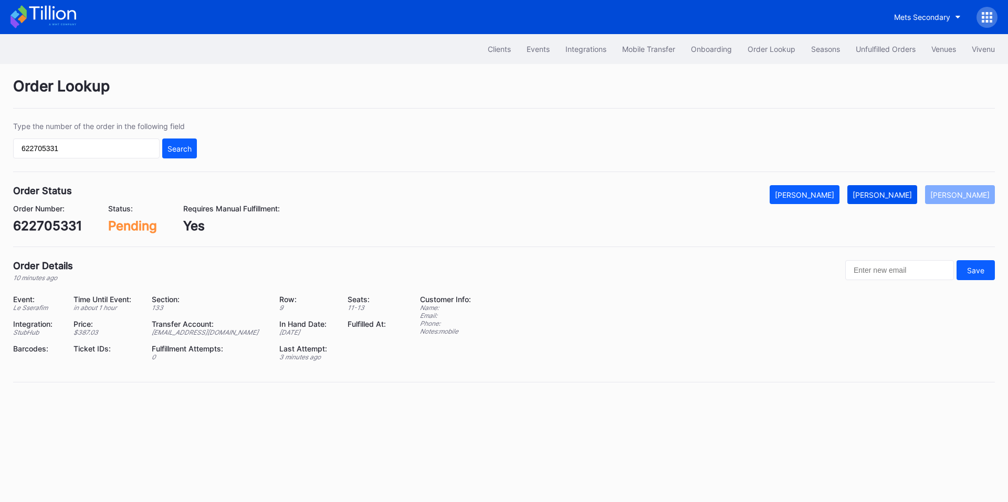
click at [896, 191] on div "Mark Fulfilled" at bounding box center [881, 195] width 59 height 9
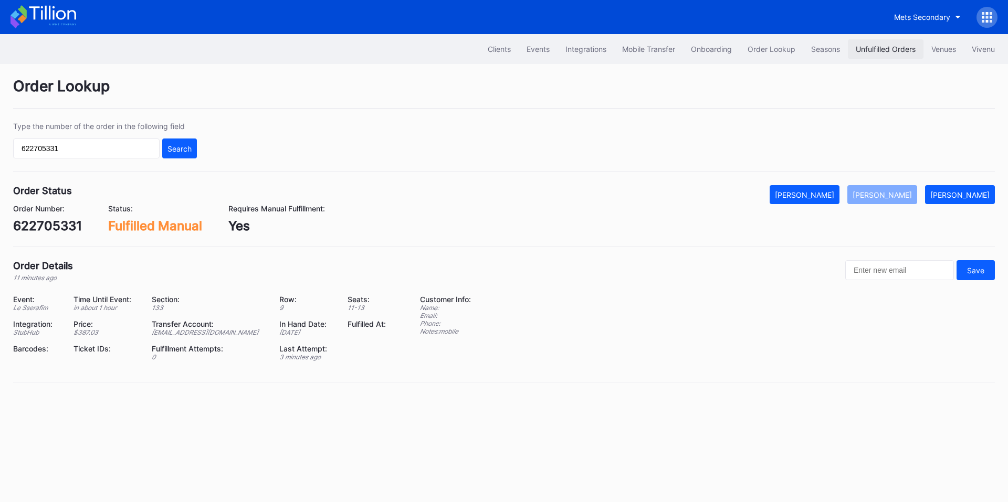
click at [886, 44] on button "Unfulfilled Orders" at bounding box center [886, 48] width 76 height 19
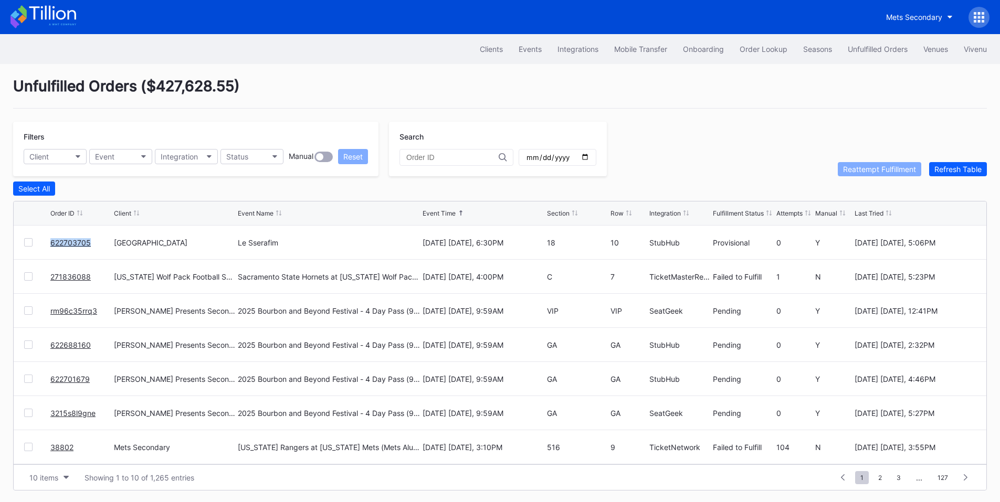
drag, startPoint x: 101, startPoint y: 248, endPoint x: 48, endPoint y: 250, distance: 53.1
click at [48, 250] on div "622703705 [GEOGRAPHIC_DATA] [GEOGRAPHIC_DATA] [DATE] [DATE], 6:30PM 18 10 StubH…" at bounding box center [500, 243] width 972 height 34
copy div "622703705"
click at [764, 51] on div "Order Lookup" at bounding box center [763, 49] width 48 height 9
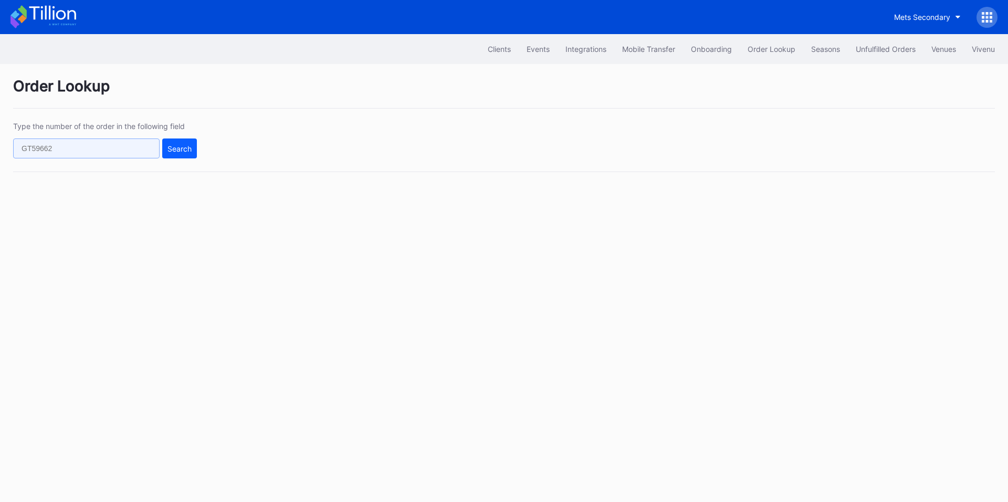
click at [101, 153] on input "text" at bounding box center [86, 149] width 146 height 20
paste input "g9rxt6dvko0"
click at [159, 148] on input "g9rxt6dvko0" at bounding box center [86, 149] width 146 height 20
type input "g9rxt6dvko0"
click at [185, 148] on div "Search" at bounding box center [179, 148] width 24 height 9
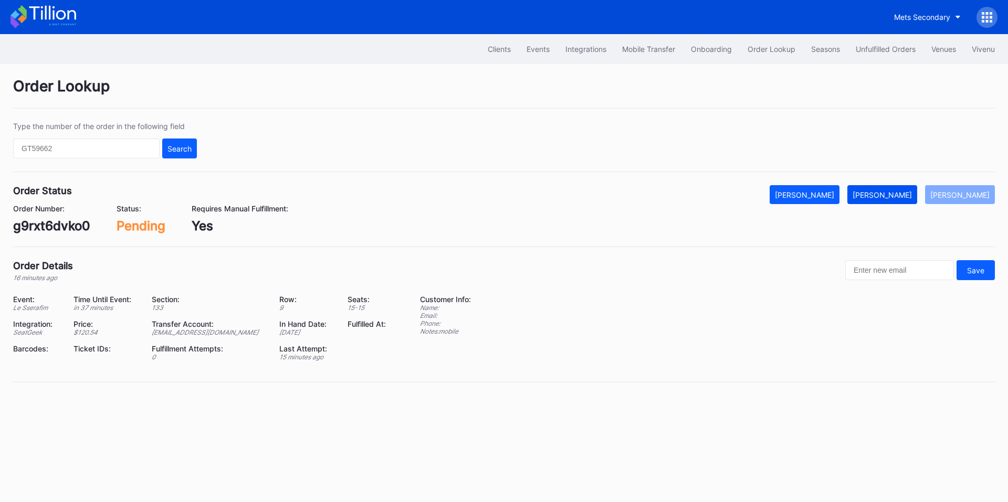
click at [892, 201] on button "[PERSON_NAME]" at bounding box center [882, 194] width 70 height 19
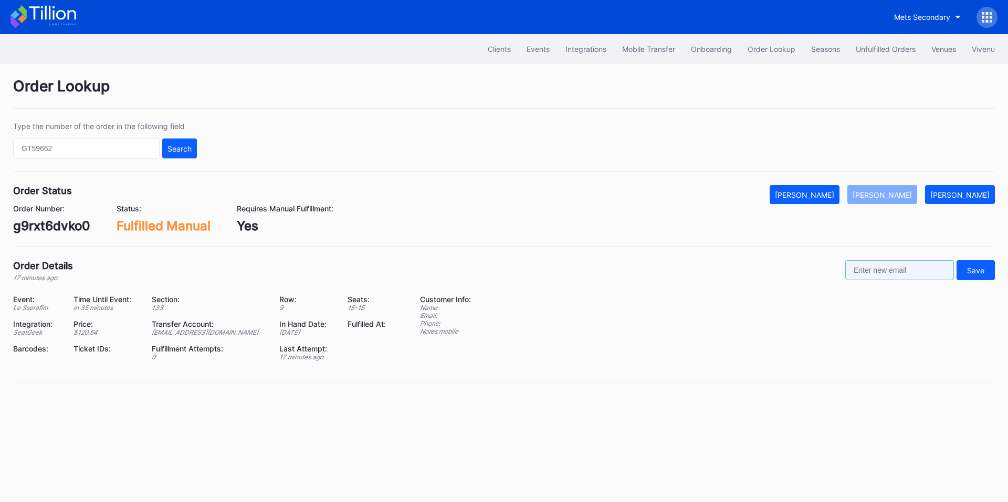
click at [897, 266] on input "text" at bounding box center [899, 270] width 109 height 20
paste input "[EMAIL_ADDRESS][DOMAIN_NAME]"
type input "[EMAIL_ADDRESS][DOMAIN_NAME]"
click at [981, 273] on div "Save" at bounding box center [975, 270] width 17 height 9
click at [852, 60] on div "Clients Events Integrations Mobile Transfer Onboarding Order Lookup Seasons Unf…" at bounding box center [504, 49] width 1008 height 30
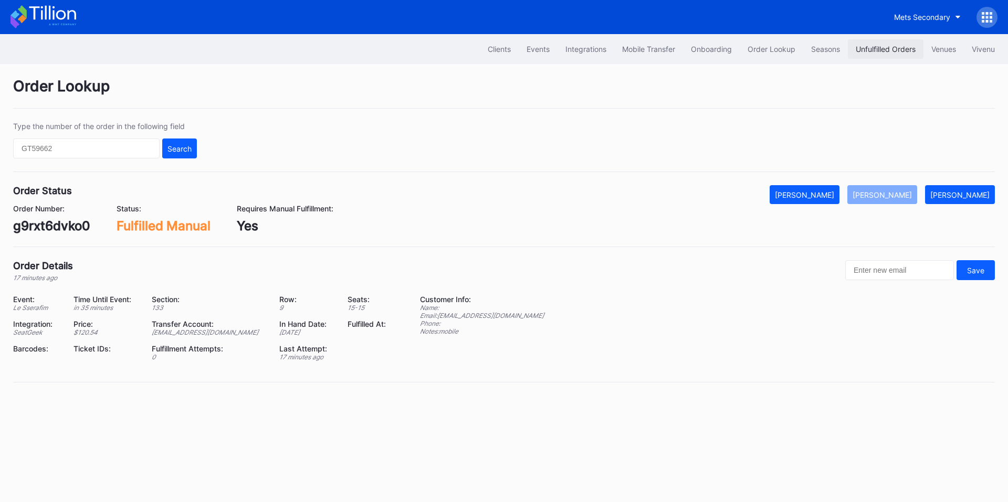
click at [855, 50] on div "Unfulfilled Orders" at bounding box center [885, 49] width 60 height 9
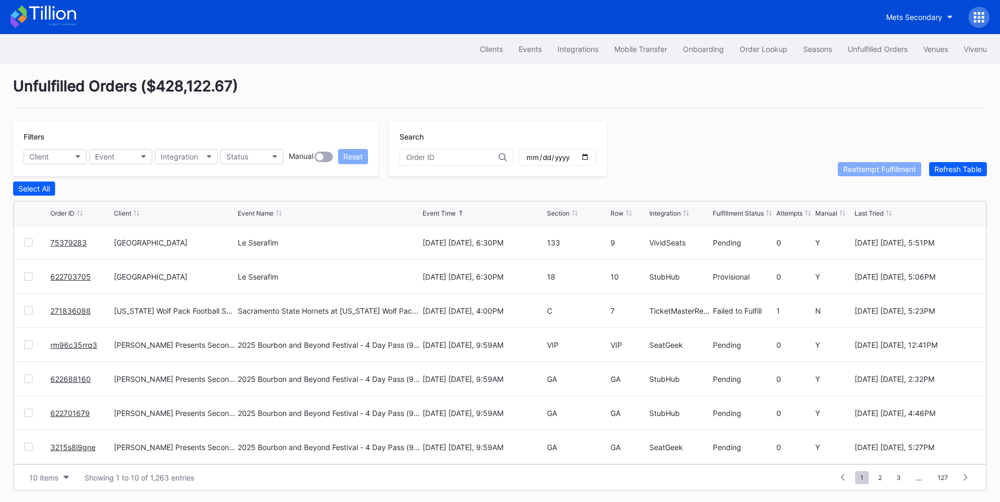
click at [76, 242] on link "75379283" at bounding box center [68, 242] width 36 height 9
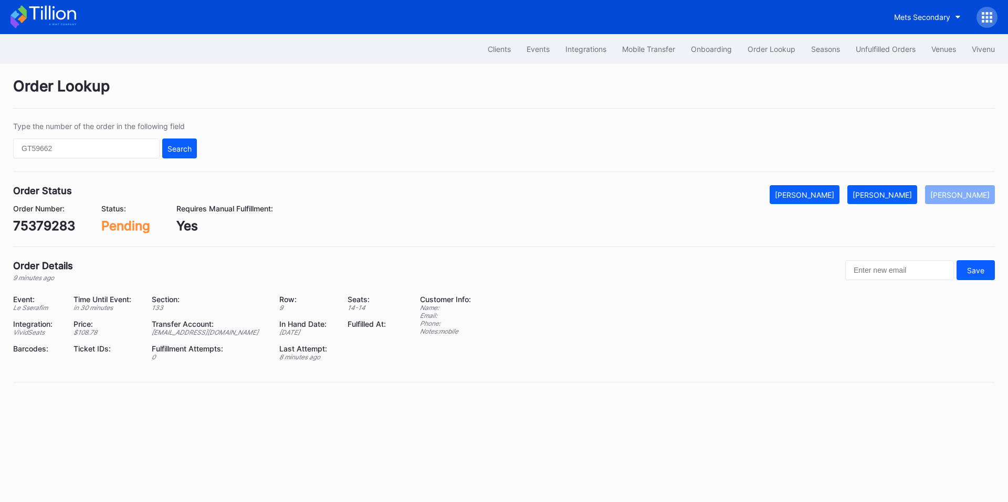
click at [49, 227] on div "75379283" at bounding box center [44, 225] width 62 height 15
copy div "75379283"
click at [917, 191] on button "Mark Fulfilled" at bounding box center [882, 194] width 70 height 19
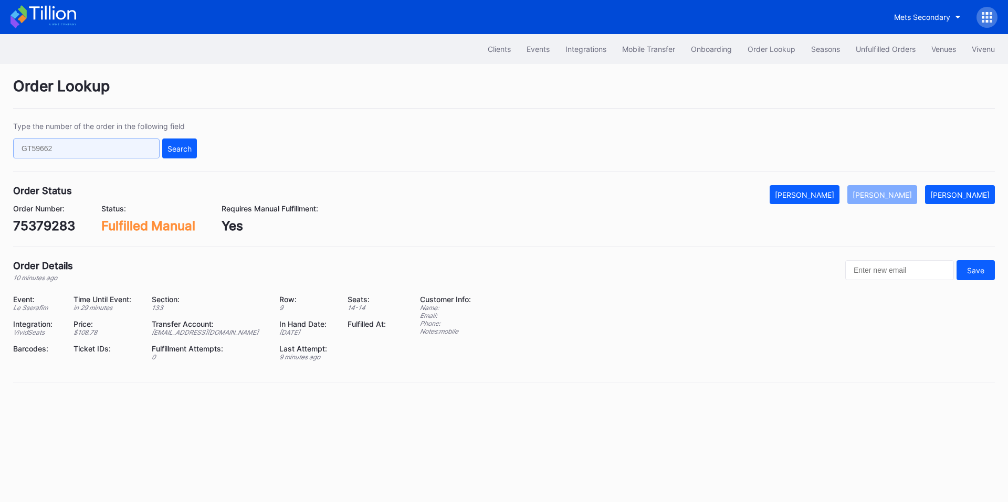
click at [101, 150] on input "text" at bounding box center [86, 149] width 146 height 20
paste input "622703705"
click at [192, 150] on button "Search" at bounding box center [179, 149] width 35 height 20
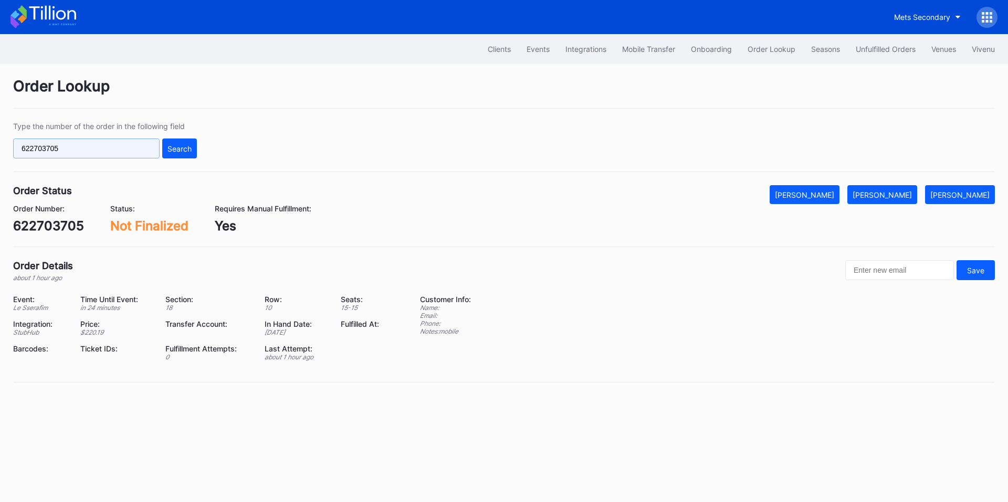
click at [123, 142] on input "622703705" at bounding box center [86, 149] width 146 height 20
paste input "271803857"
click at [168, 150] on div "Search" at bounding box center [179, 148] width 24 height 9
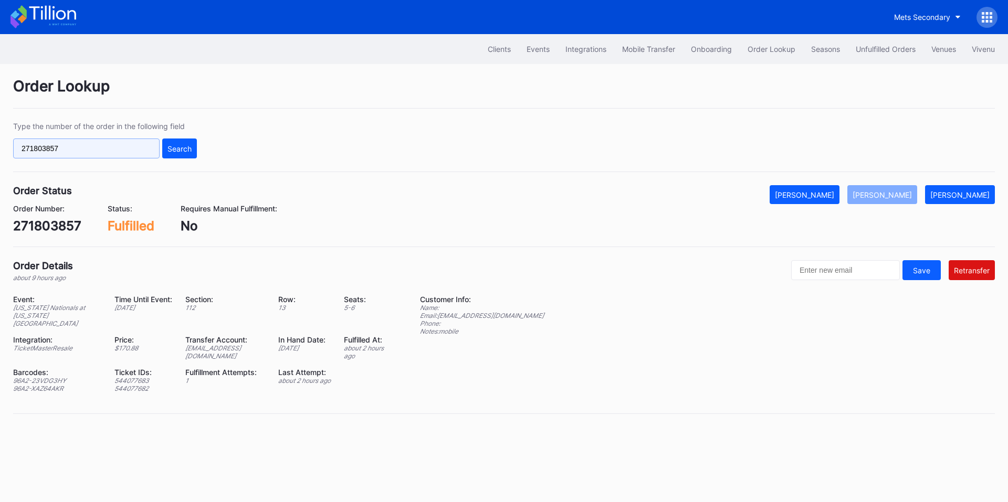
click at [99, 154] on input "271803857" at bounding box center [86, 149] width 146 height 20
paste input "756qs2g3nwd"
click at [169, 152] on div "Search" at bounding box center [179, 148] width 24 height 9
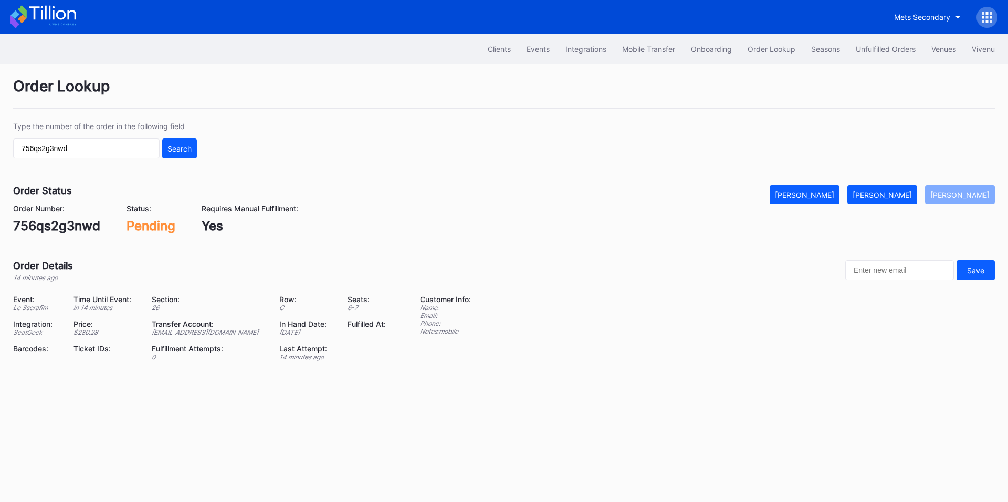
drag, startPoint x: 896, startPoint y: 192, endPoint x: 726, endPoint y: 82, distance: 201.6
click at [896, 192] on div "Mark Fulfilled" at bounding box center [881, 195] width 59 height 9
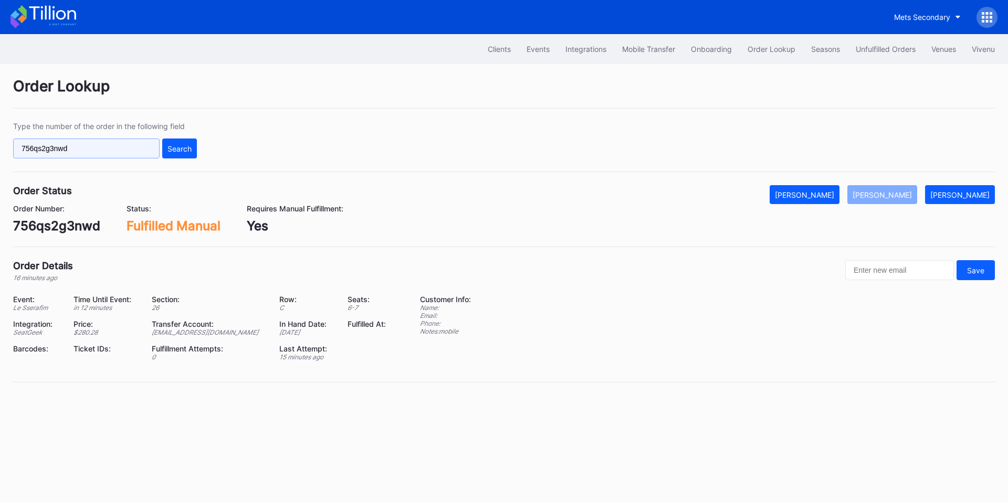
click at [94, 146] on input "756qs2g3nwd" at bounding box center [86, 149] width 146 height 20
paste input "203888470"
click at [162, 146] on button "Search" at bounding box center [179, 149] width 35 height 20
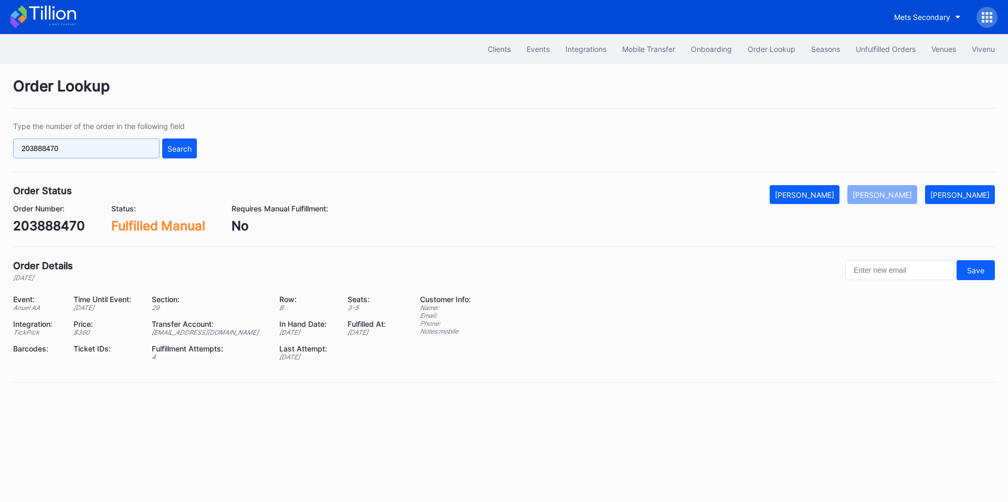
click at [95, 146] on input "203888470" at bounding box center [86, 149] width 146 height 20
paste input "q013crwm3m5"
type input "q013crwm3m5"
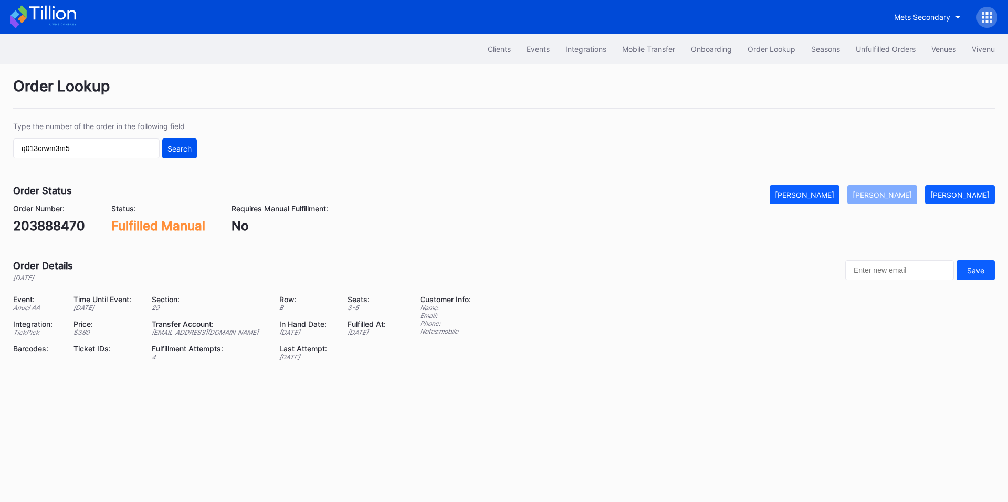
click at [180, 150] on div "Search" at bounding box center [179, 148] width 24 height 9
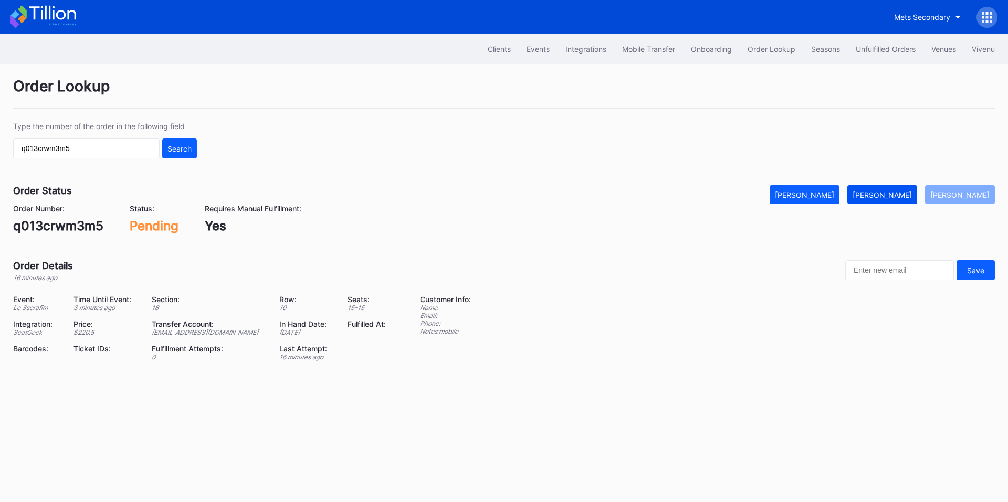
click at [894, 194] on div "Mark Fulfilled" at bounding box center [881, 195] width 59 height 9
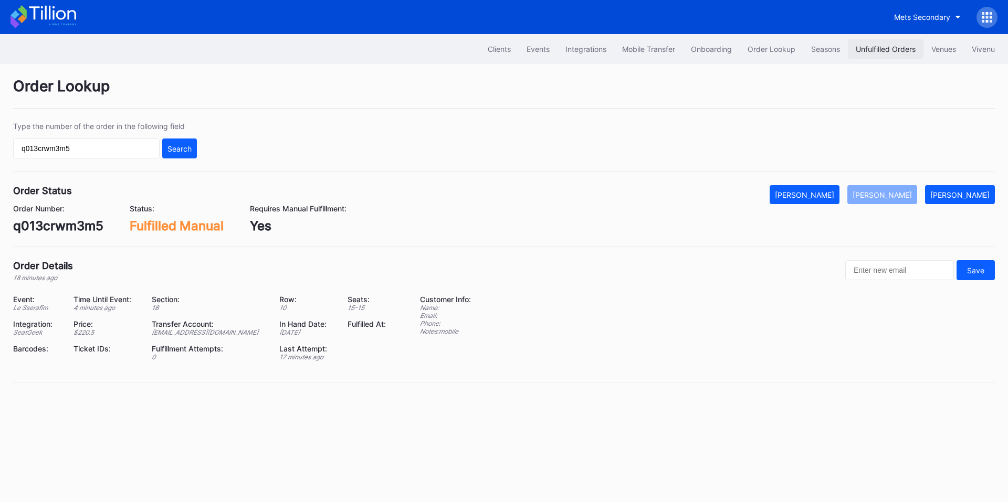
click at [910, 54] on button "Unfulfilled Orders" at bounding box center [886, 48] width 76 height 19
